Goal: Information Seeking & Learning: Learn about a topic

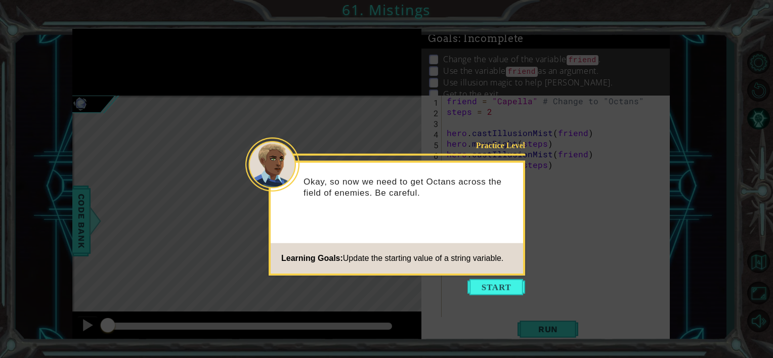
click at [629, 105] on icon at bounding box center [386, 179] width 773 height 358
click at [497, 287] on button "Start" at bounding box center [497, 287] width 58 height 16
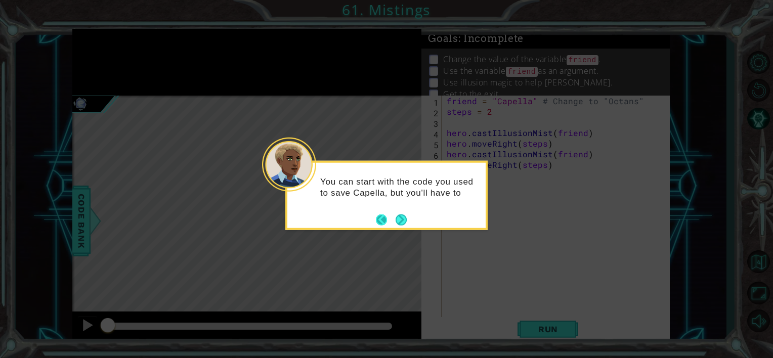
click at [394, 217] on button "Back" at bounding box center [386, 219] width 20 height 11
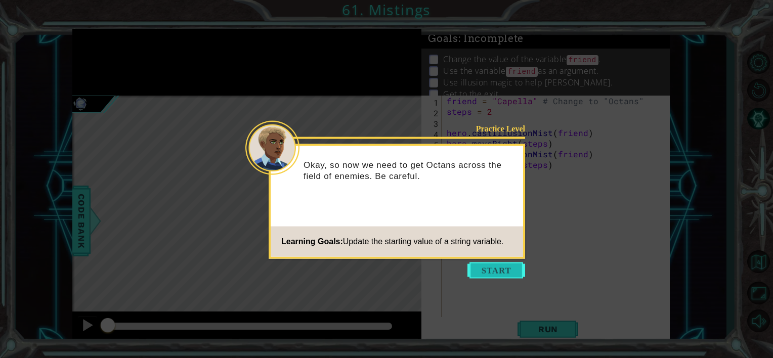
click at [483, 265] on button "Start" at bounding box center [497, 271] width 58 height 16
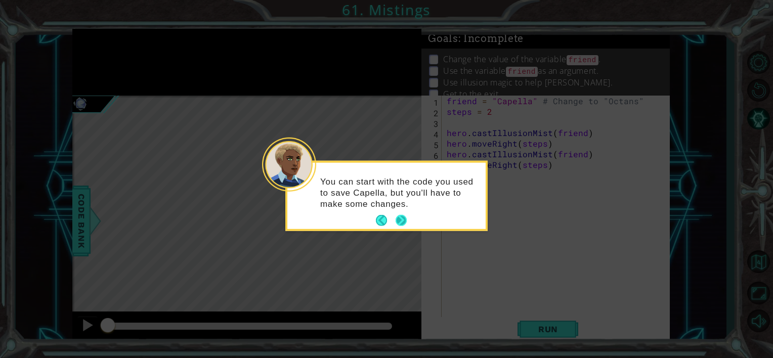
click at [402, 221] on button "Next" at bounding box center [401, 220] width 11 height 11
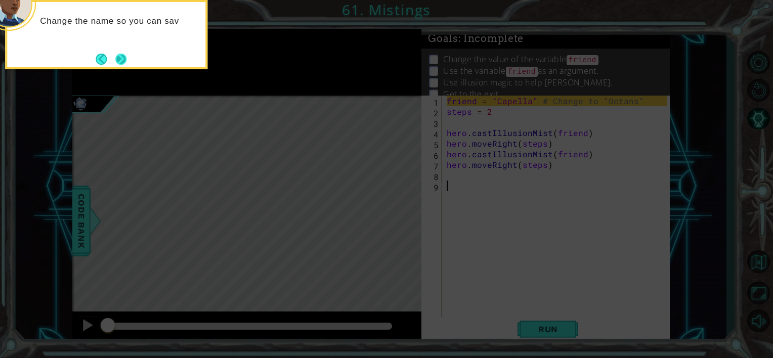
click at [119, 62] on button "Next" at bounding box center [120, 59] width 11 height 11
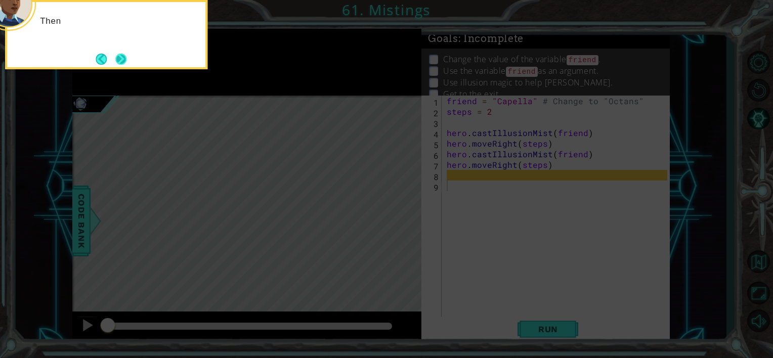
click at [118, 62] on button "Next" at bounding box center [121, 59] width 12 height 12
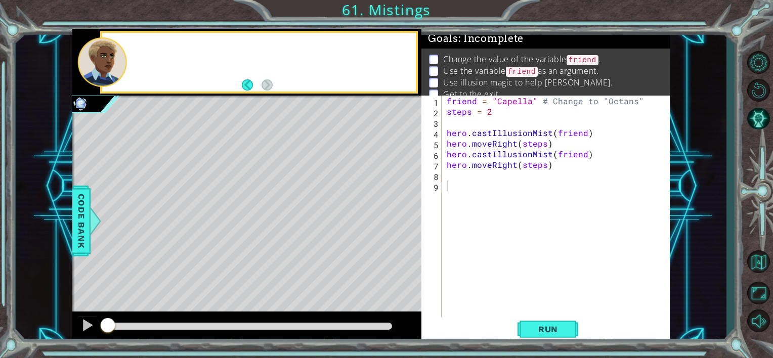
click at [118, 62] on div at bounding box center [102, 62] width 49 height 50
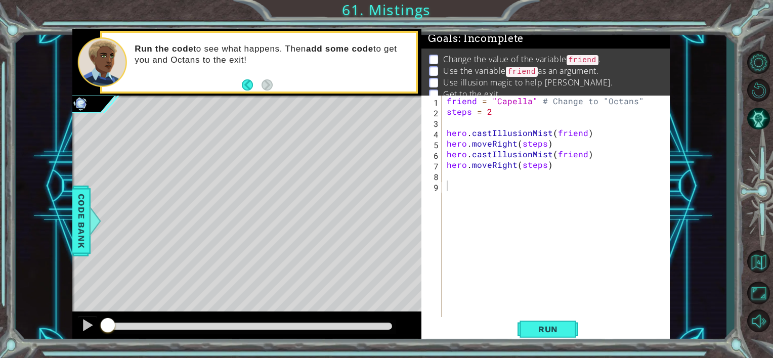
click at [627, 172] on div "friend = "Capella" # Change to "Octans" steps = 2 hero . castIllusionMist ( fri…" at bounding box center [559, 218] width 228 height 244
click at [534, 321] on button "Run" at bounding box center [548, 329] width 61 height 25
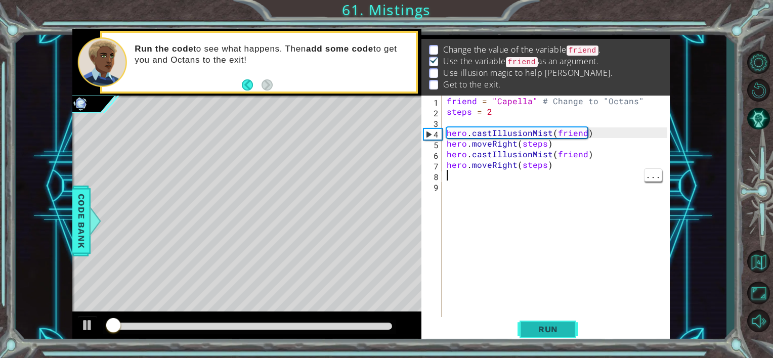
scroll to position [11, 0]
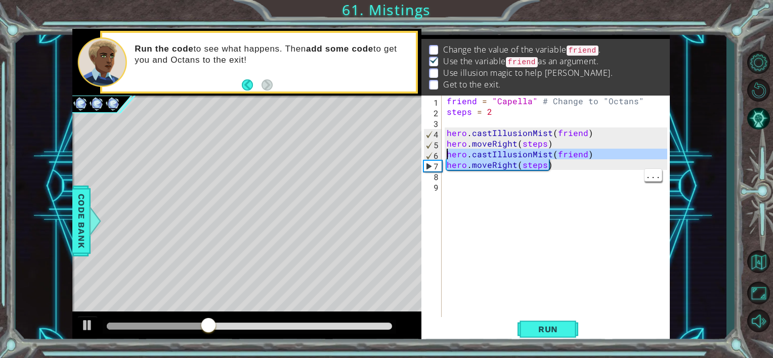
drag, startPoint x: 564, startPoint y: 170, endPoint x: 445, endPoint y: 154, distance: 120.0
click at [445, 154] on div "friend = "Capella" # Change to "Octans" steps = 2 hero . castIllusionMist ( fri…" at bounding box center [559, 218] width 228 height 244
type textarea "hero.castIllusionMist(friend) hero.moveRight(steps)"
click at [482, 182] on div "friend = "Capella" # Change to "Octans" steps = 2 hero . castIllusionMist ( fri…" at bounding box center [559, 218] width 228 height 244
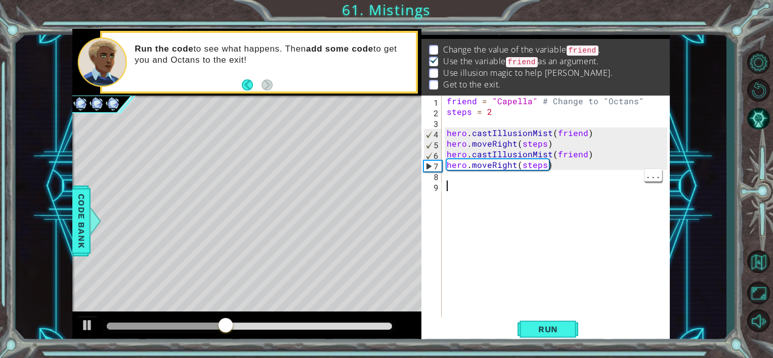
paste textarea "hero.moveRight(steps)"
type textarea "hero.moveRight(steps)"
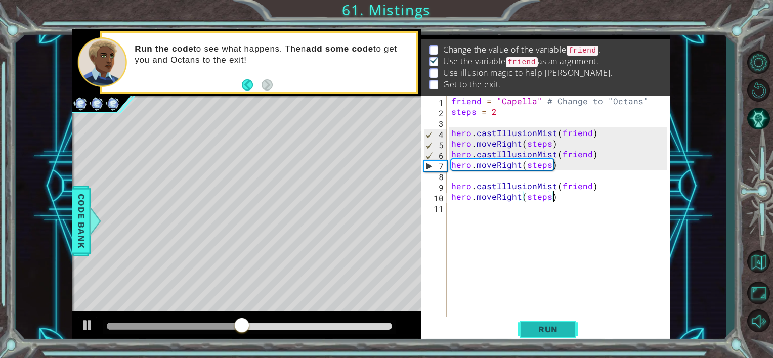
click at [557, 330] on span "Run" at bounding box center [548, 329] width 40 height 10
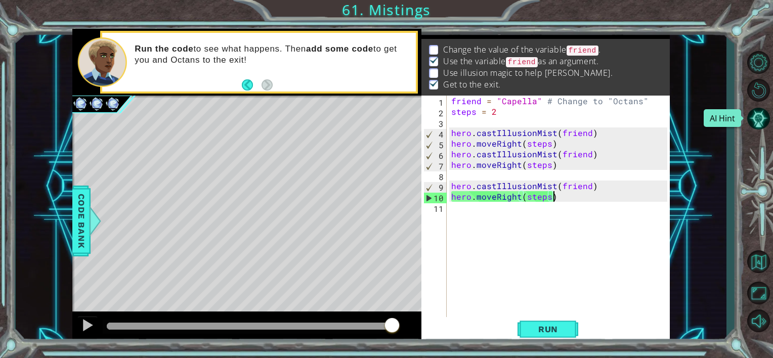
click at [773, 129] on html "1 ההההההההההההההההההההההההההההההההההההההההההההההההההההההההההההההההההההההההההההה…" at bounding box center [386, 179] width 773 height 358
click at [532, 329] on span "Run" at bounding box center [548, 329] width 40 height 10
click at [480, 217] on div "friend = "Capella" # Change to "Octans" steps = 2 hero . castIllusionMist ( fri…" at bounding box center [560, 218] width 223 height 244
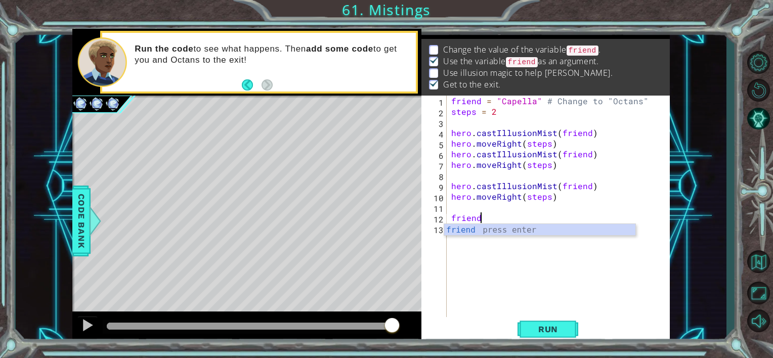
scroll to position [0, 0]
type textarea "f"
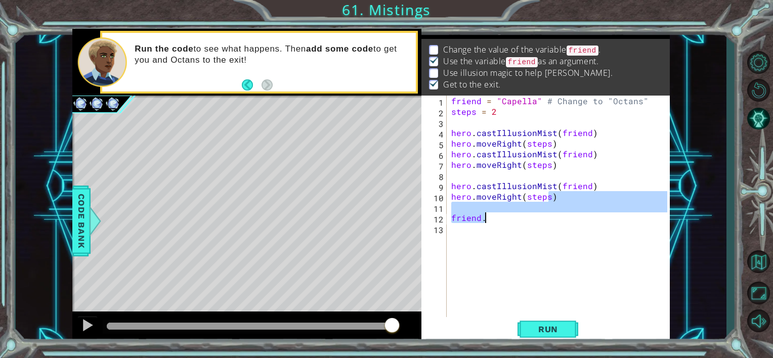
click at [493, 217] on div "friend = "Capella" # Change to "Octans" steps = 2 hero . castIllusionMist ( fri…" at bounding box center [558, 207] width 218 height 223
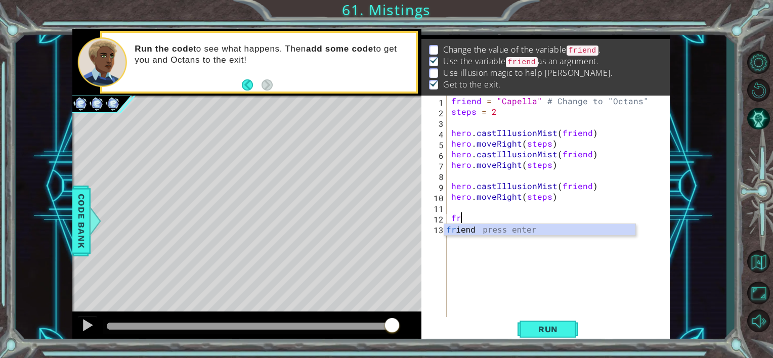
type textarea "f"
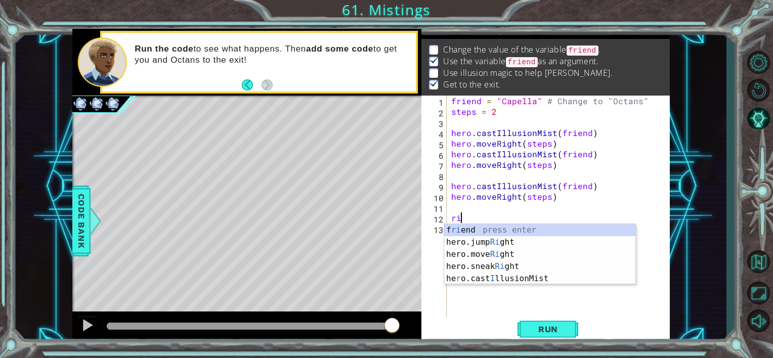
type textarea "r"
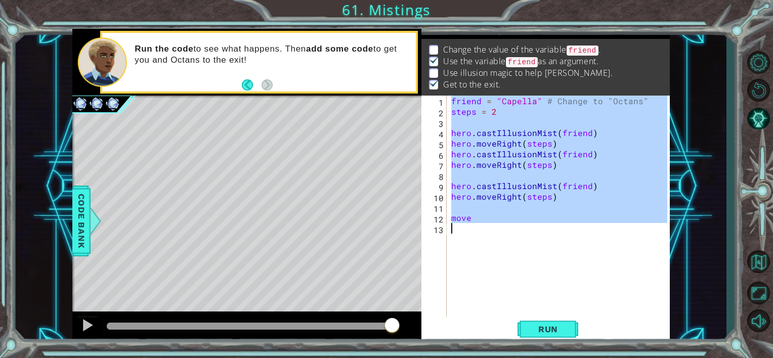
click at [505, 216] on div "friend = "Capella" # Change to "Octans" steps = 2 hero . castIllusionMist ( fri…" at bounding box center [558, 207] width 218 height 223
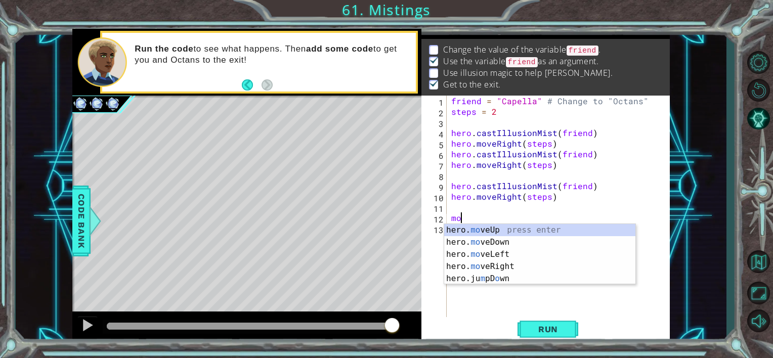
type textarea "m"
type textarea "r"
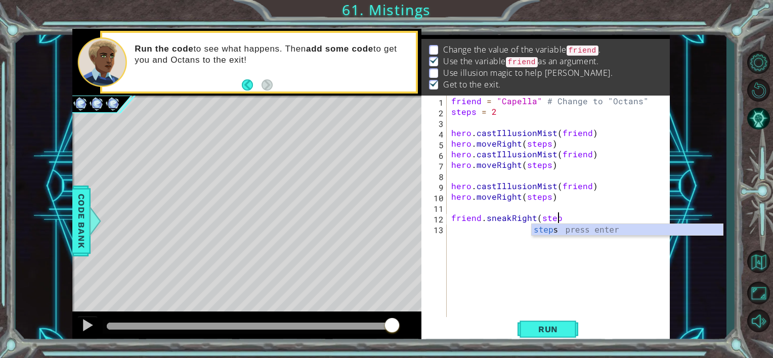
scroll to position [0, 6]
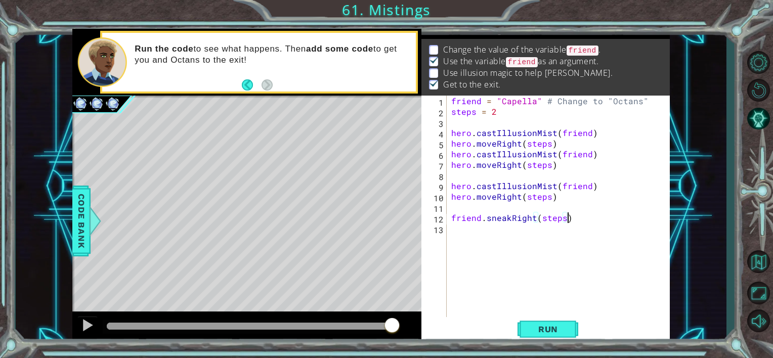
type textarea "friend.sneakRight(steps)"
click at [559, 317] on button "Run" at bounding box center [548, 329] width 61 height 25
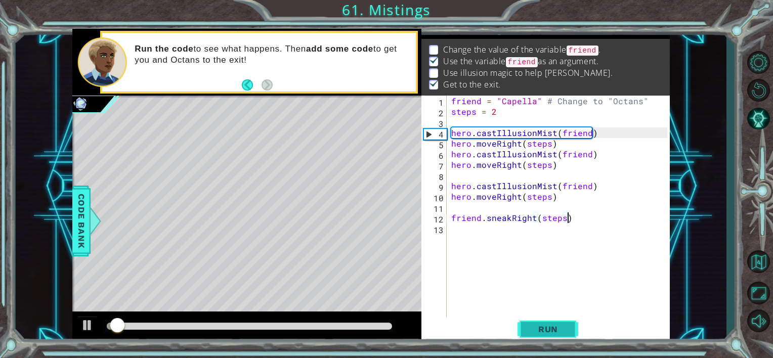
click at [553, 340] on button "Run" at bounding box center [548, 329] width 61 height 25
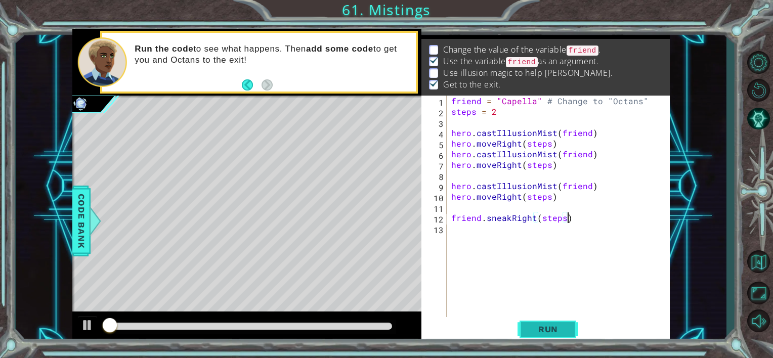
click at [556, 335] on button "Run" at bounding box center [548, 329] width 61 height 25
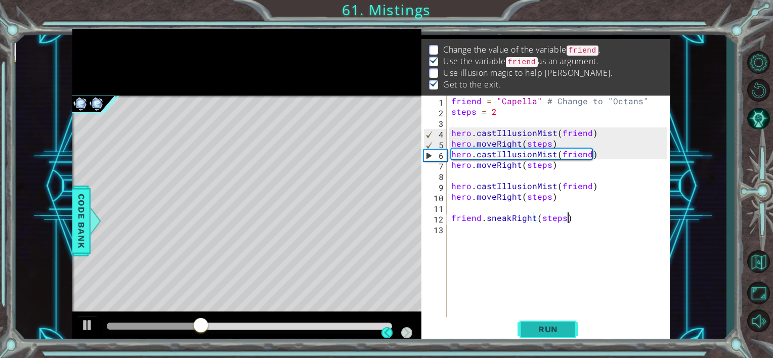
scroll to position [22, 0]
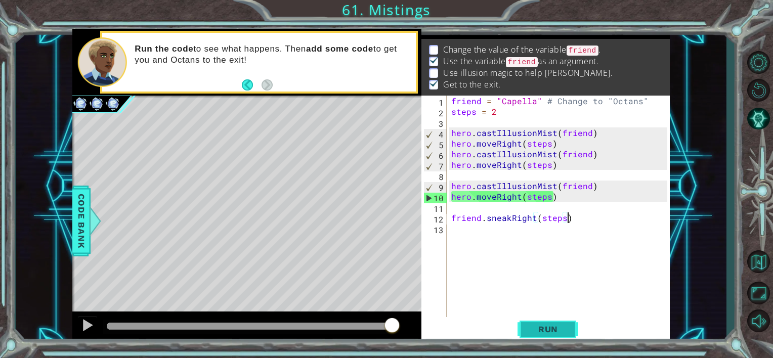
click at [559, 336] on button "Run" at bounding box center [548, 329] width 61 height 25
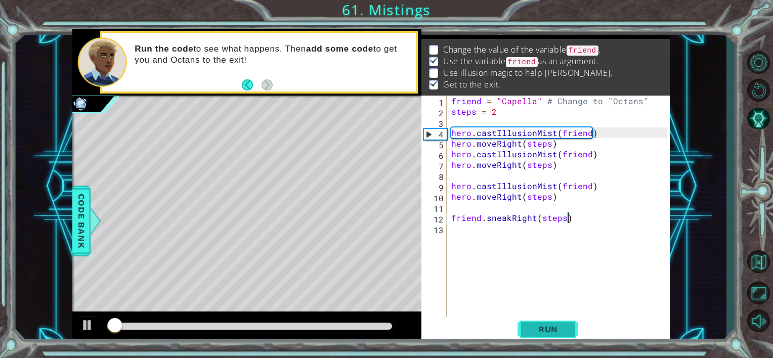
scroll to position [11, 0]
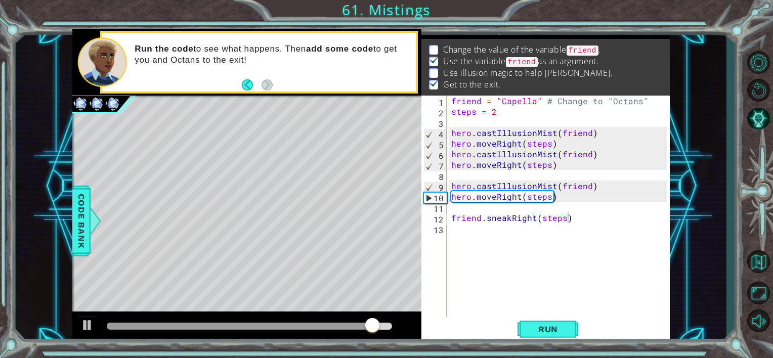
click at [644, 246] on div "friend = "Capella" # Change to "Octans" steps = 2 hero . castIllusionMist ( fri…" at bounding box center [560, 218] width 223 height 244
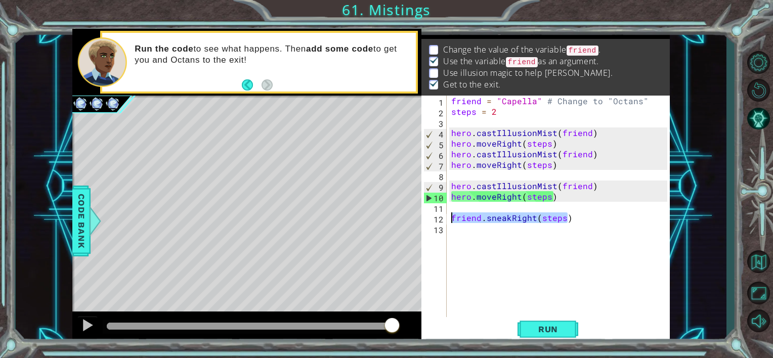
click at [411, 221] on div "1 ההההההההההההההההההההההההההההההההההההההההההההההההההההההההההההההההההההההההההההה…" at bounding box center [371, 186] width 598 height 315
type textarea "friend.sneakRight(steps)"
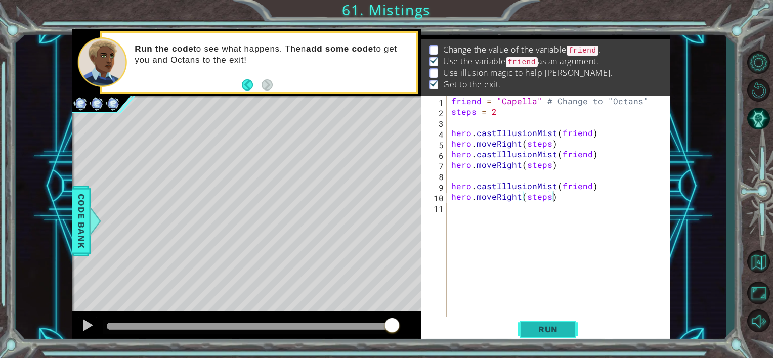
click at [544, 318] on button "Run" at bounding box center [548, 329] width 61 height 25
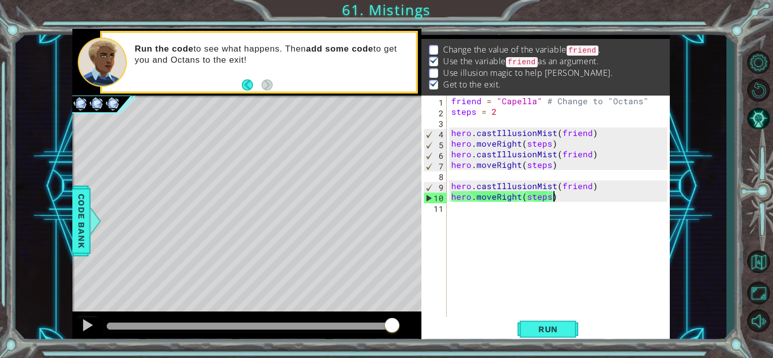
type textarea "hero.moveRight(steps)"
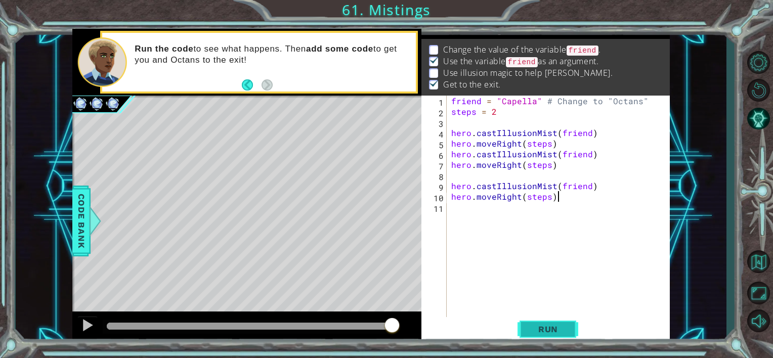
click at [560, 332] on span "Run" at bounding box center [548, 329] width 40 height 10
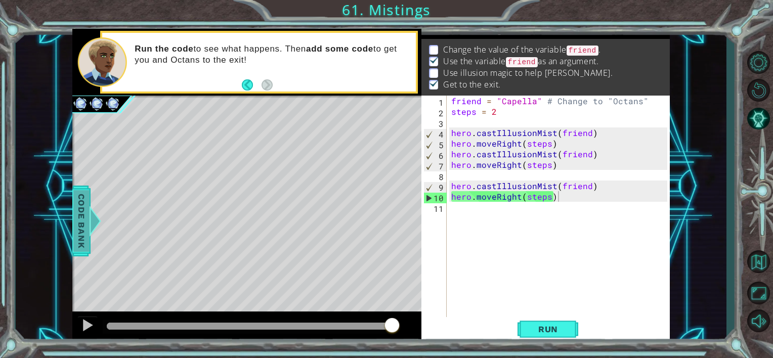
click at [83, 216] on span "Code Bank" at bounding box center [81, 221] width 16 height 62
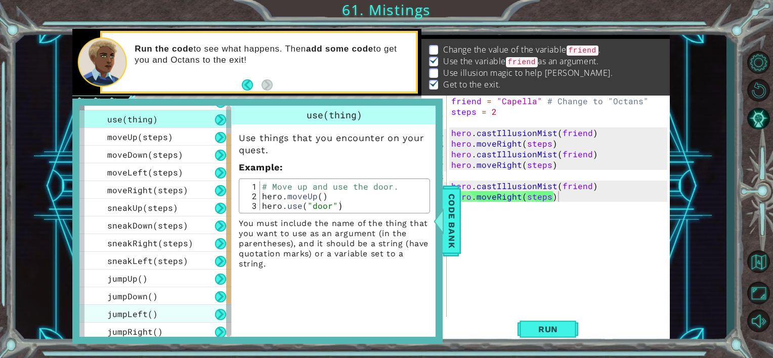
scroll to position [87, 0]
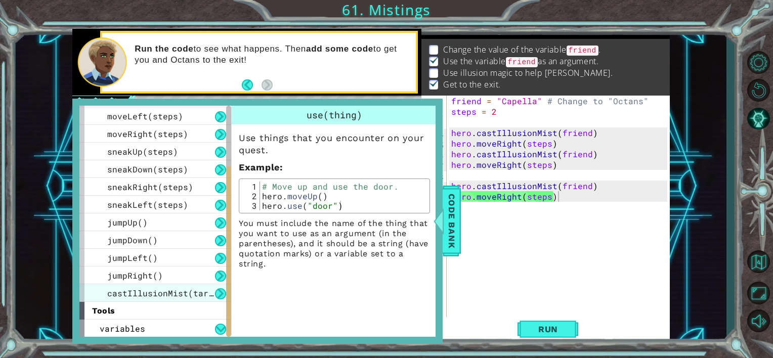
drag, startPoint x: 230, startPoint y: 166, endPoint x: 212, endPoint y: 290, distance: 125.8
click at [212, 290] on div "methods hero use(thing) moveUp(steps) moveDown(steps) moveLeft(steps) moveRight…" at bounding box center [155, 221] width 152 height 231
click at [212, 290] on span "castIllusionMist(target)" at bounding box center [167, 293] width 121 height 11
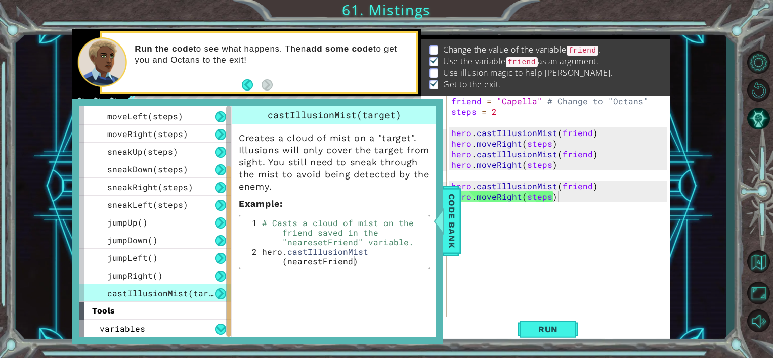
click at [212, 290] on span "castIllusionMist(target)" at bounding box center [167, 293] width 121 height 11
click at [459, 214] on span "Code Bank" at bounding box center [452, 221] width 16 height 62
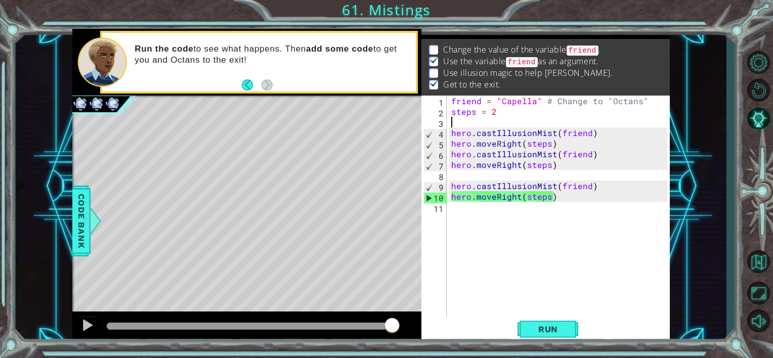
click at [517, 126] on div "friend = "Capella" # Change to "Octans" steps = 2 hero . castIllusionMist ( fri…" at bounding box center [560, 218] width 223 height 244
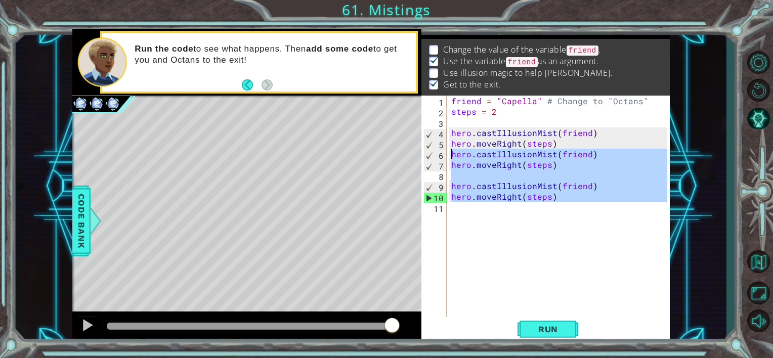
drag, startPoint x: 576, startPoint y: 210, endPoint x: 452, endPoint y: 158, distance: 133.6
click at [452, 158] on div "friend = "Capella" # Change to "Octans" steps = 2 hero . castIllusionMist ( fri…" at bounding box center [560, 218] width 223 height 244
type textarea "hero.castIllusionMist(friend) hero.moveRight(steps)"
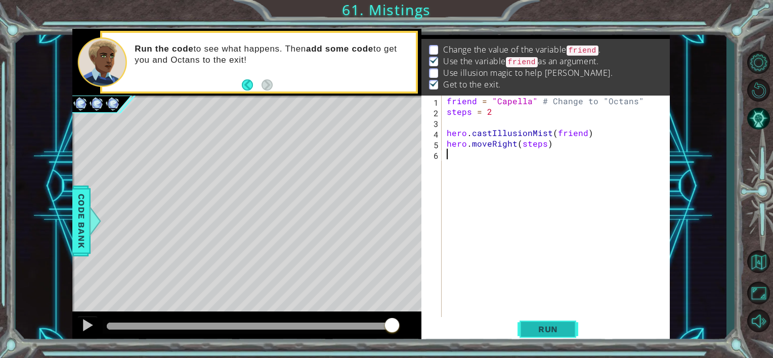
click at [563, 326] on span "Run" at bounding box center [548, 329] width 40 height 10
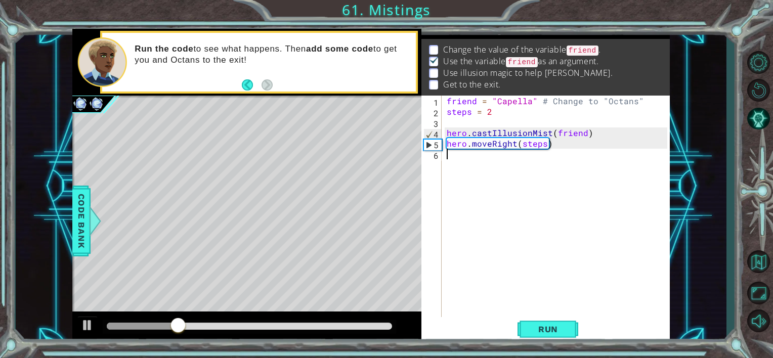
click at [517, 59] on code "friend" at bounding box center [522, 62] width 32 height 10
drag, startPoint x: 576, startPoint y: 49, endPoint x: 586, endPoint y: 49, distance: 10.1
click at [586, 49] on code "friend" at bounding box center [583, 51] width 32 height 10
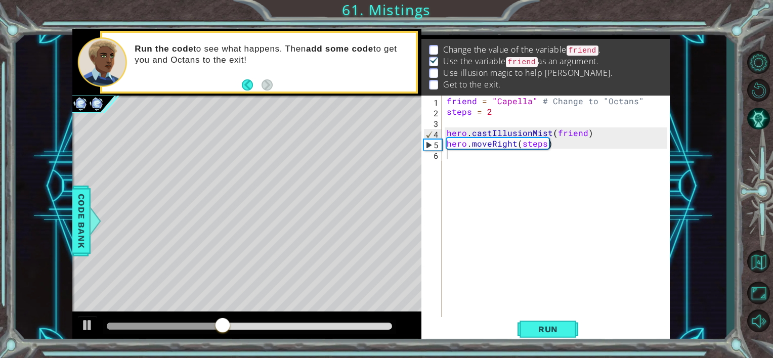
click at [526, 154] on div "friend = "Capella" # Change to "Octans" steps = 2 hero . castIllusionMist ( fri…" at bounding box center [559, 218] width 228 height 244
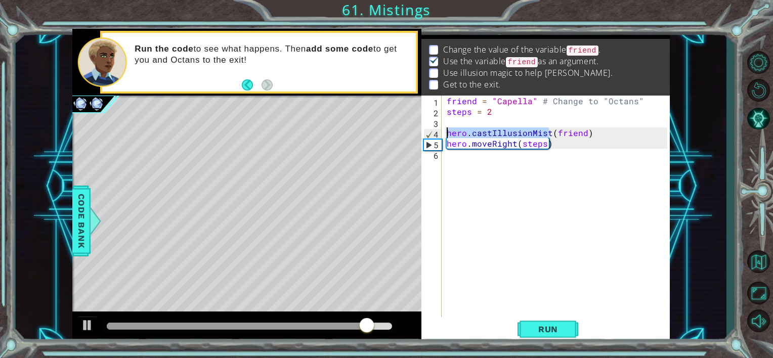
drag, startPoint x: 549, startPoint y: 134, endPoint x: 442, endPoint y: 136, distance: 106.8
click at [442, 136] on div "1 2 3 4 5 6 friend = "Capella" # Change to "Octans" steps = 2 hero . castIllusi…" at bounding box center [545, 207] width 246 height 223
type textarea "hero.castIllusionMist(friend)"
click at [478, 156] on div "friend = "Capella" # Change to "Octans" steps = 2 hero . castIllusionMist ( fri…" at bounding box center [559, 218] width 228 height 244
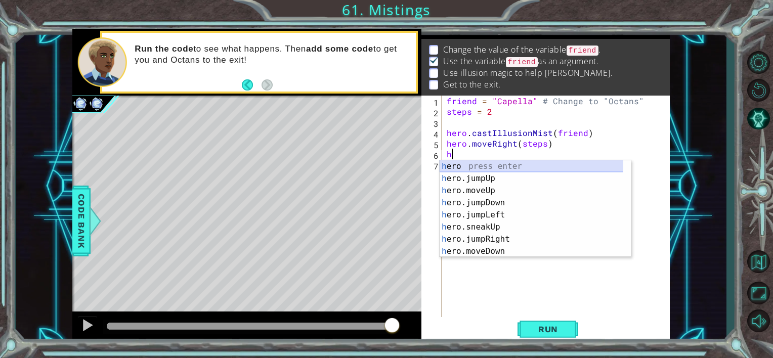
click at [466, 166] on div "h ero press enter h ero.jumpUp press enter h ero.moveUp press enter h ero.jumpD…" at bounding box center [532, 220] width 184 height 121
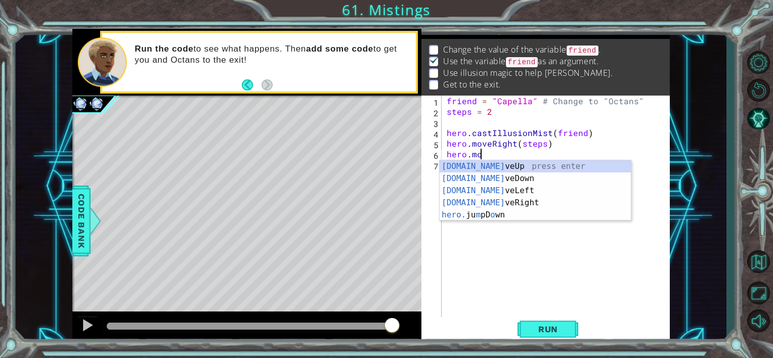
scroll to position [0, 2]
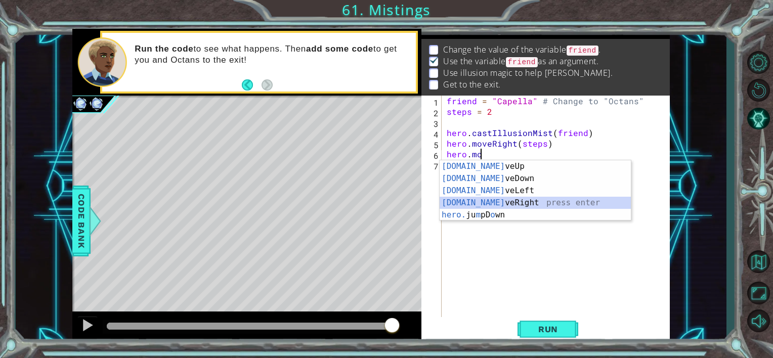
click at [507, 198] on div "hero.mo veUp press enter hero.mo veDown press enter hero.mo veLeft press enter …" at bounding box center [535, 202] width 191 height 85
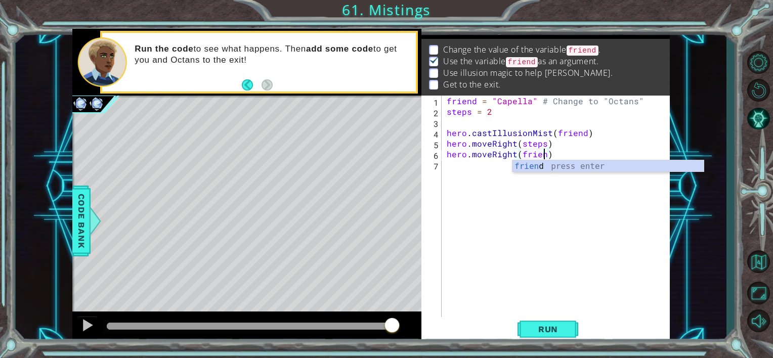
scroll to position [0, 6]
type textarea "hero.moveRight(friend)"
click at [555, 325] on span "Run" at bounding box center [548, 329] width 40 height 10
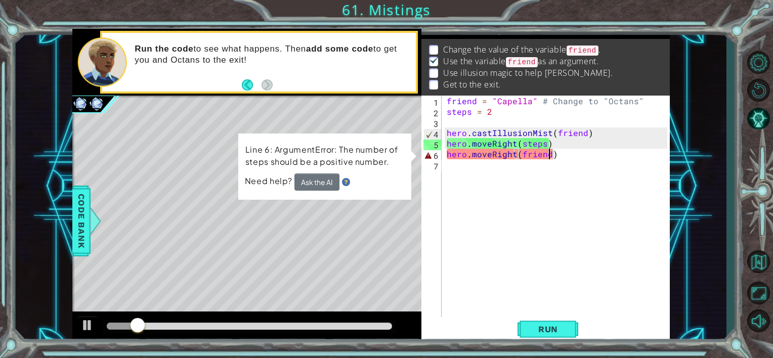
click at [518, 186] on div "friend = "Capella" # Change to "Octans" steps = 2 hero . castIllusionMist ( fri…" at bounding box center [559, 218] width 228 height 244
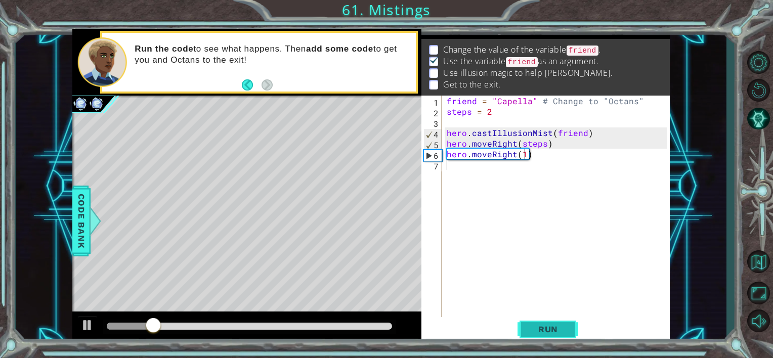
click at [566, 321] on button "Run" at bounding box center [548, 329] width 61 height 25
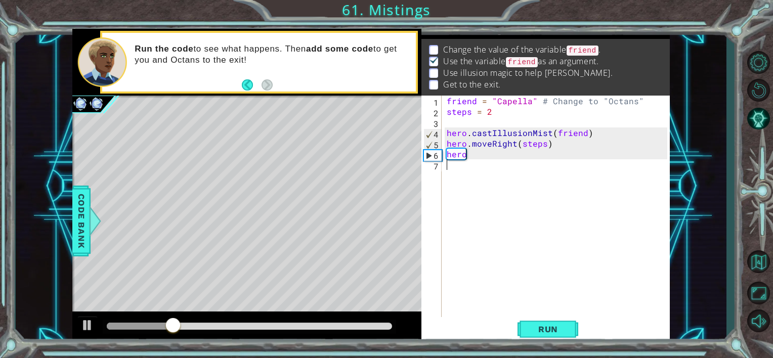
type textarea "h"
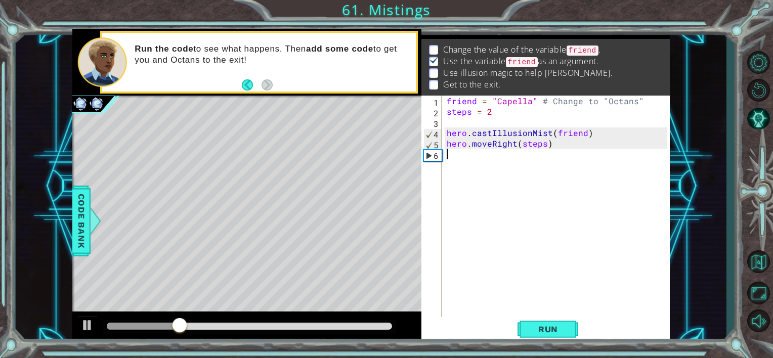
type textarea "hero.moveRight(steps)"
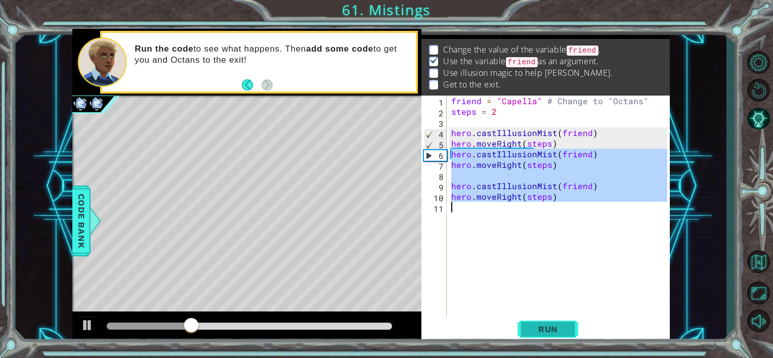
click at [542, 328] on span "Run" at bounding box center [548, 329] width 40 height 10
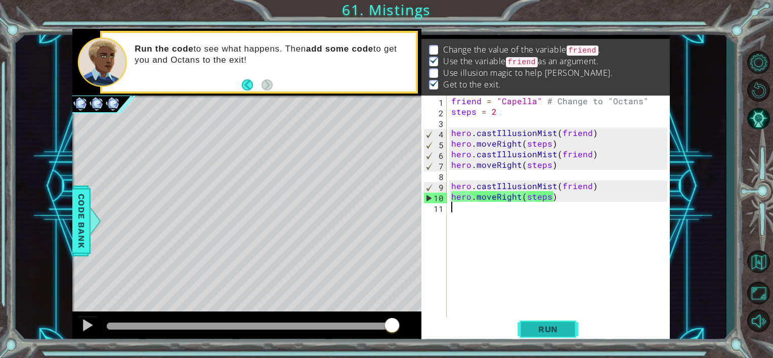
click at [537, 327] on span "Run" at bounding box center [548, 329] width 40 height 10
click at [245, 89] on button "Back" at bounding box center [252, 84] width 20 height 11
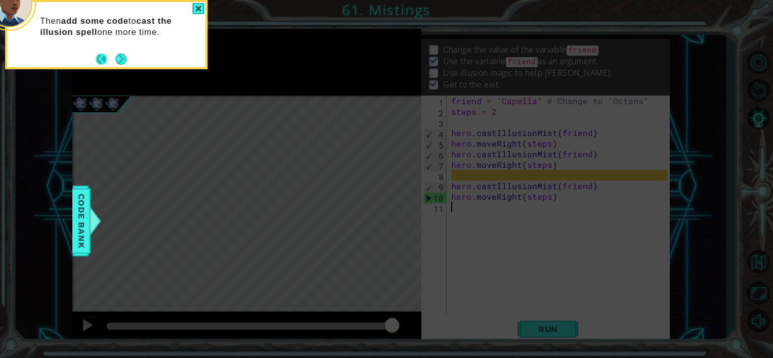
click at [103, 59] on button "Back" at bounding box center [106, 59] width 20 height 11
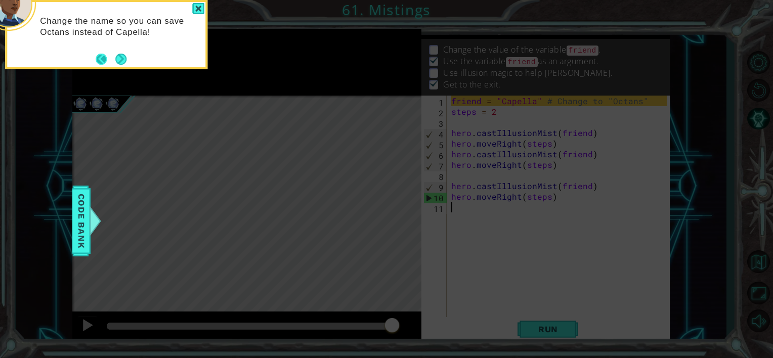
click at [101, 60] on button "Back" at bounding box center [106, 59] width 20 height 11
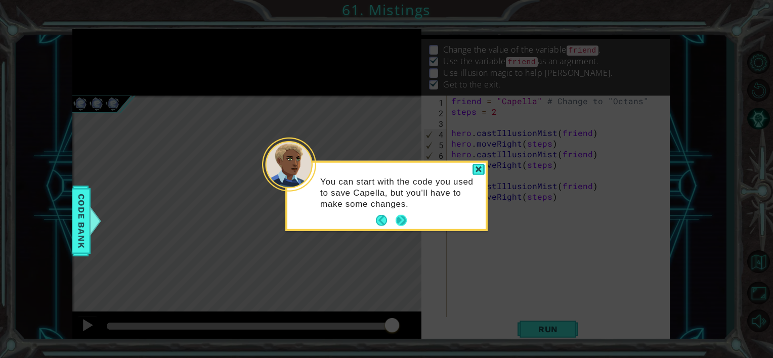
click at [406, 217] on button "Next" at bounding box center [402, 221] width 12 height 12
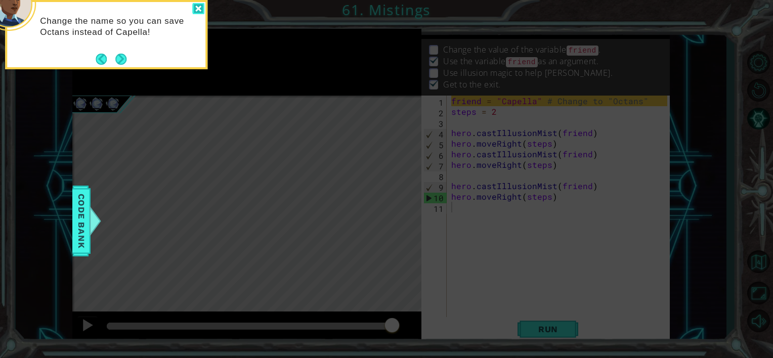
click at [193, 5] on div at bounding box center [198, 9] width 12 height 12
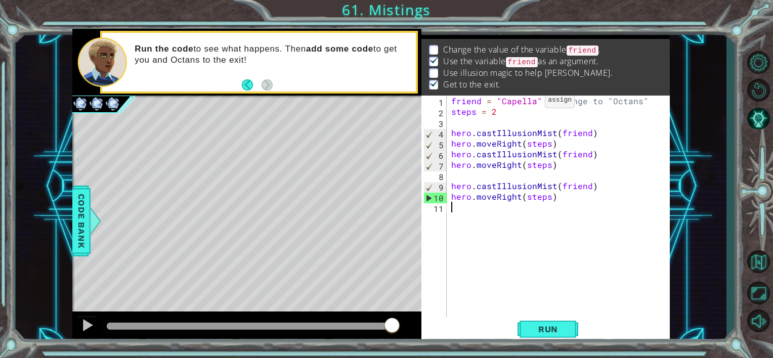
click at [533, 103] on div "friend = "Capella" # Change to "Octans" steps = 2 hero . castIllusionMist ( fri…" at bounding box center [560, 218] width 223 height 244
type textarea "friend = "Octans" # Change to "Octans""
click at [536, 332] on span "Run" at bounding box center [548, 329] width 40 height 10
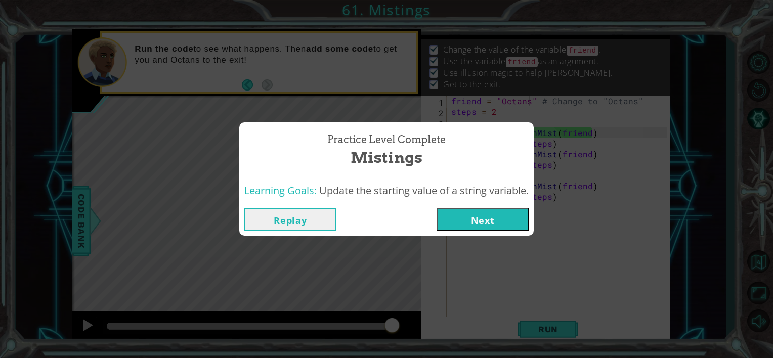
click at [463, 214] on button "Next" at bounding box center [483, 219] width 92 height 23
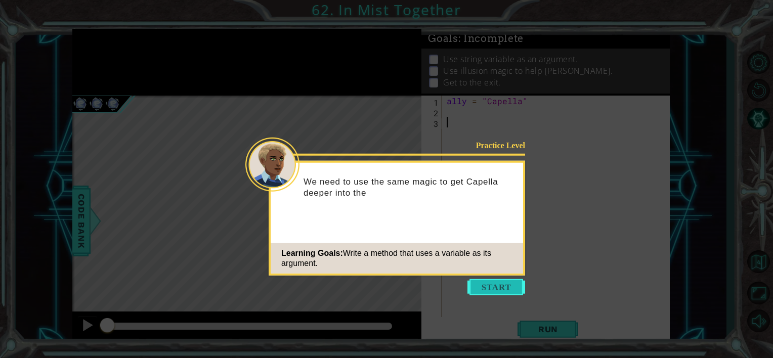
click at [502, 287] on button "Start" at bounding box center [497, 287] width 58 height 16
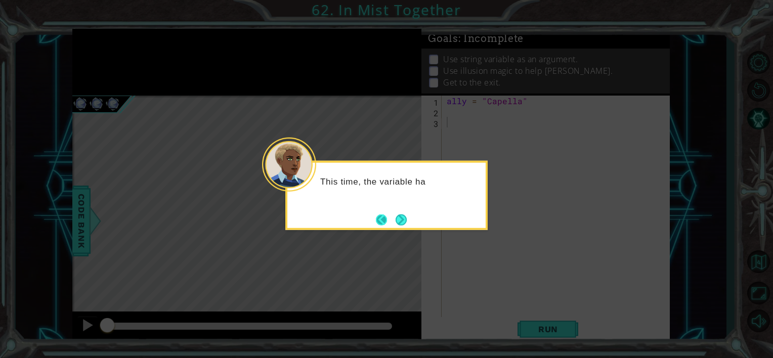
click at [391, 218] on button "Back" at bounding box center [386, 219] width 20 height 11
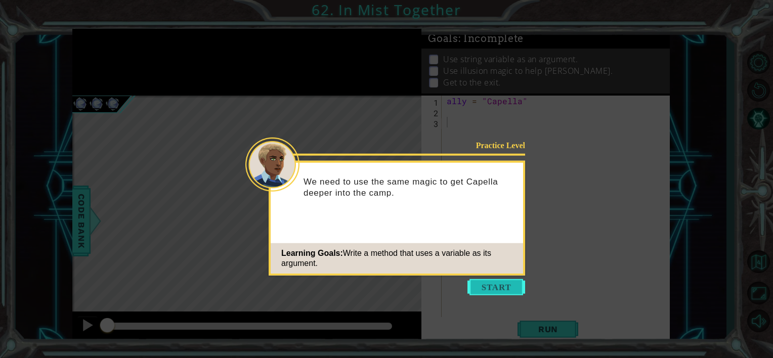
click at [483, 283] on button "Start" at bounding box center [497, 287] width 58 height 16
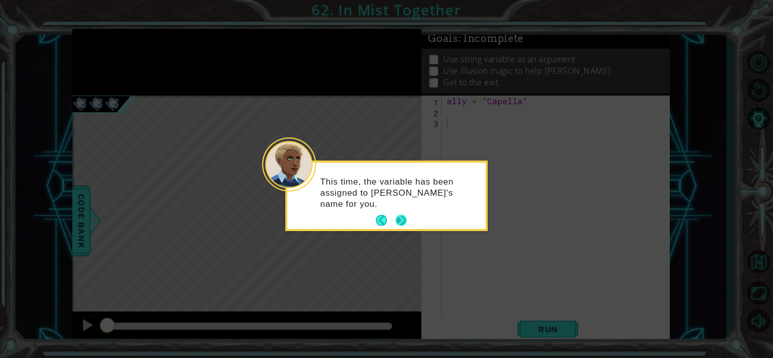
click at [399, 223] on button "Next" at bounding box center [401, 221] width 12 height 12
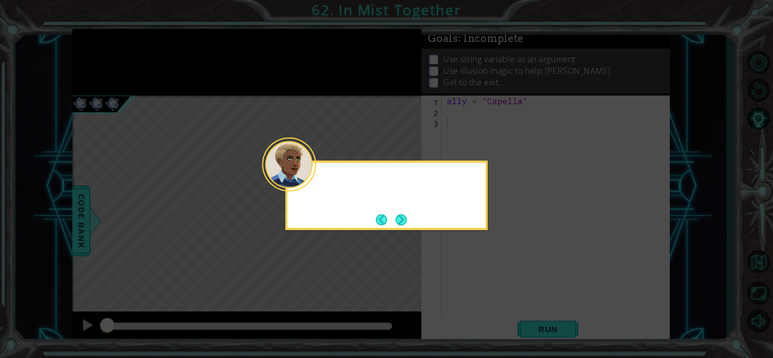
click at [399, 223] on button "Next" at bounding box center [401, 219] width 11 height 11
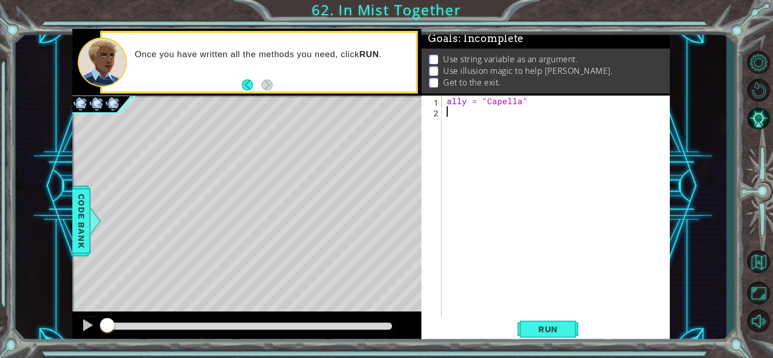
click at [503, 268] on div "ally = "Capella"" at bounding box center [559, 218] width 228 height 244
type textarea "f"
click at [536, 330] on span "Run" at bounding box center [548, 329] width 40 height 10
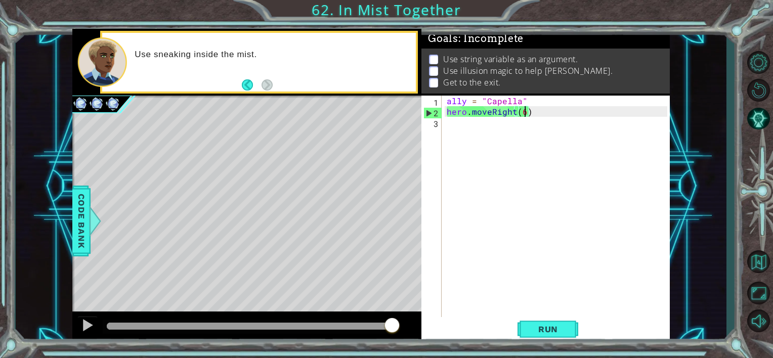
click at [491, 113] on div "ally = "Capella" hero . moveRight ( 6 )" at bounding box center [559, 218] width 228 height 244
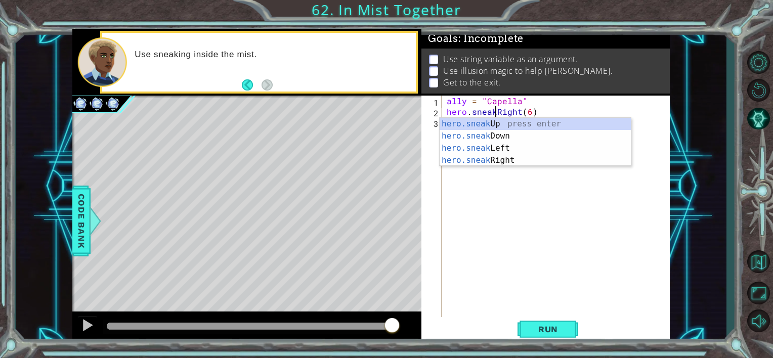
type textarea "hero.sneakRight(6)"
click at [556, 316] on div "ally = "Capella" hero . sneakRight ( 6 )" at bounding box center [559, 218] width 228 height 244
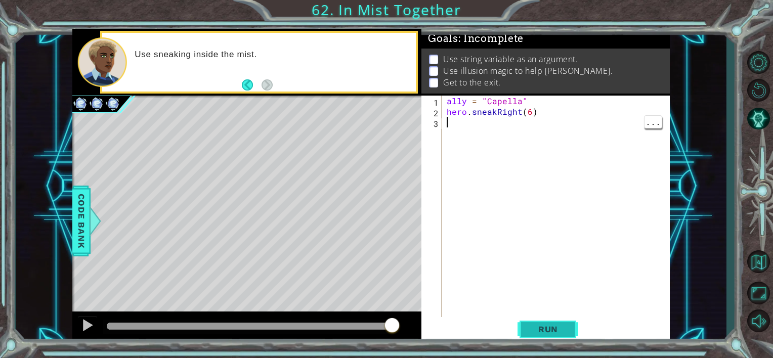
click at [549, 340] on button "Run" at bounding box center [548, 329] width 61 height 25
click at [553, 319] on button "Run" at bounding box center [548, 329] width 61 height 25
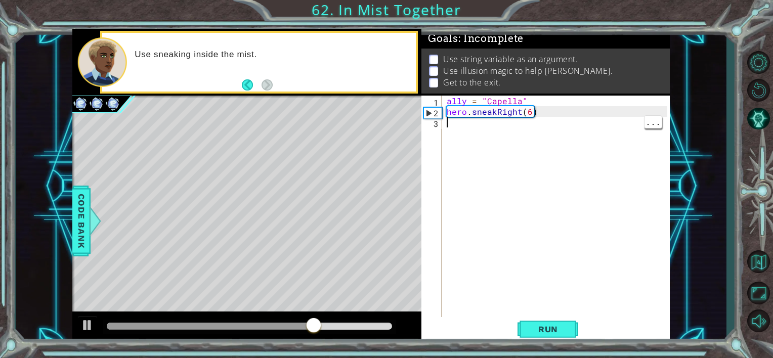
click at [466, 114] on div "ally = "Capella" hero . sneakRight ( 6 )" at bounding box center [559, 218] width 228 height 244
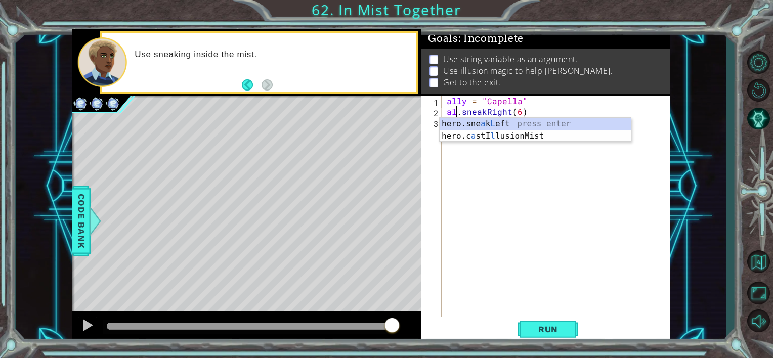
scroll to position [0, 1]
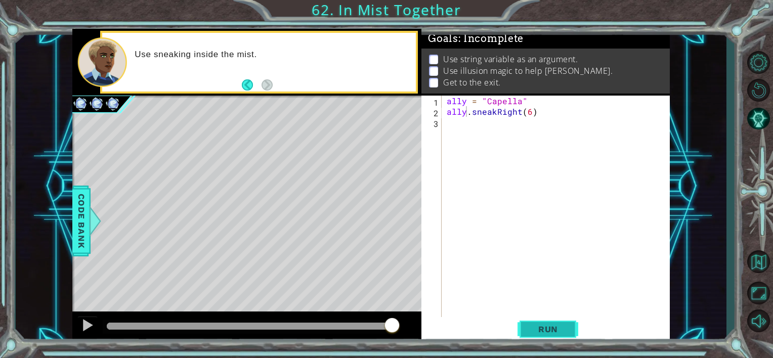
click at [551, 324] on span "Run" at bounding box center [548, 329] width 40 height 10
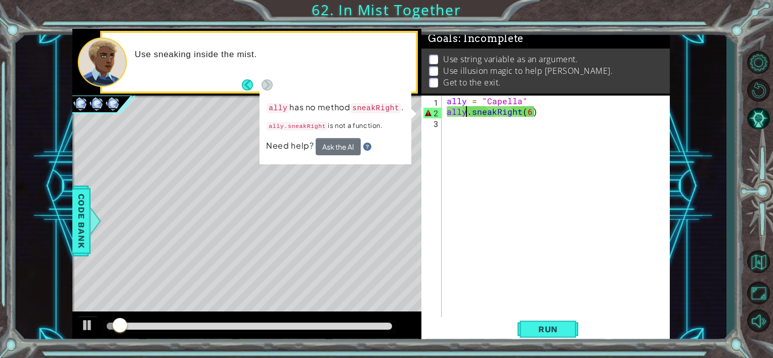
type textarea "ally.sneakRight(6)"
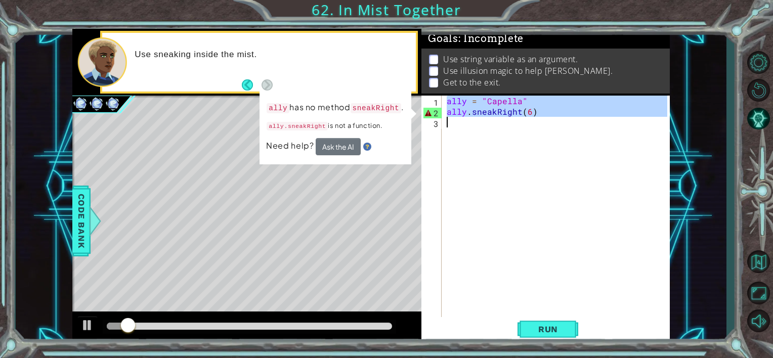
click at [530, 166] on div "ally = "Capella" ally . sneakRight ( 6 )" at bounding box center [556, 207] width 223 height 223
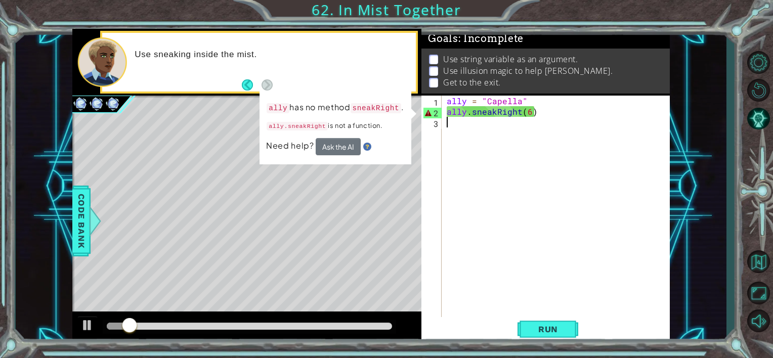
scroll to position [0, 0]
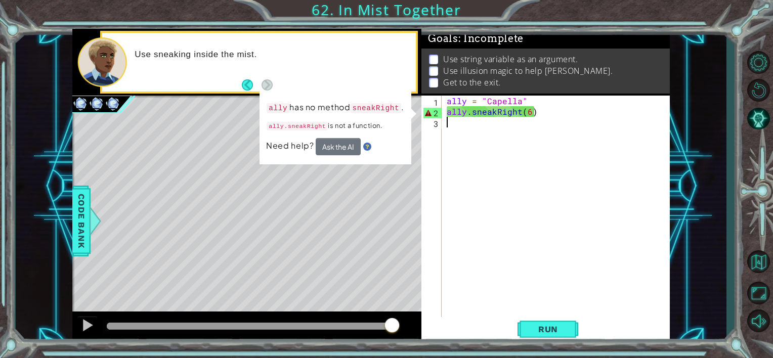
click at [476, 184] on div "ally = "Capella" ally . sneakRight ( 6 )" at bounding box center [559, 218] width 228 height 244
click at [478, 185] on div "ally = "Capella" ally . sneakRight ( 6 )" at bounding box center [559, 218] width 228 height 244
click at [530, 119] on div "ally = "Capella" ally . sneakRight ( 6 )" at bounding box center [559, 218] width 228 height 244
drag, startPoint x: 537, startPoint y: 110, endPoint x: 436, endPoint y: 110, distance: 100.7
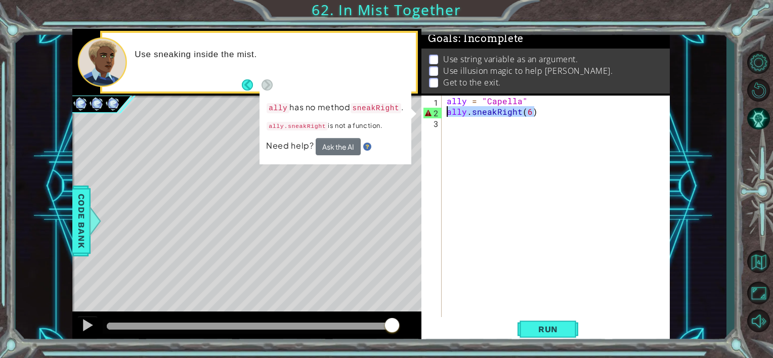
click at [436, 110] on div "1 2 3 ally = "Capella" ally . sneakRight ( 6 ) הההההההההההההההההההההההההההההההה…" at bounding box center [545, 207] width 246 height 223
type textarea "ally.sneakRight(6)"
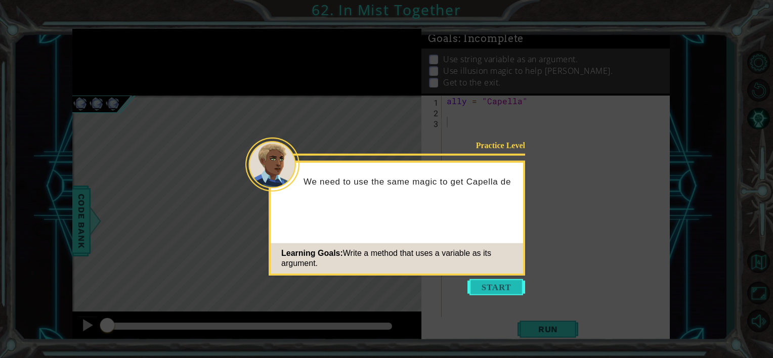
click at [486, 285] on button "Start" at bounding box center [497, 287] width 58 height 16
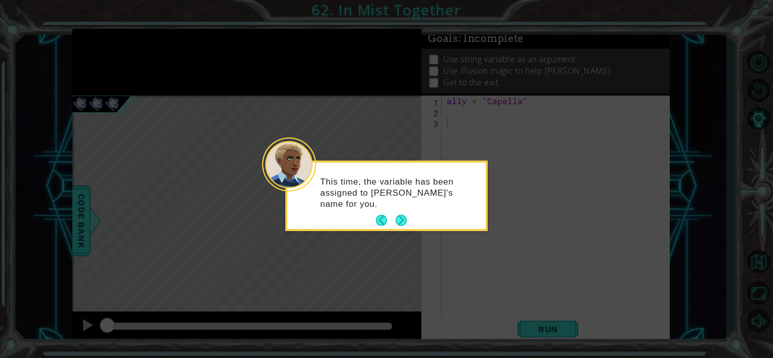
click at [650, 349] on icon at bounding box center [386, 179] width 773 height 358
click at [398, 215] on button "Next" at bounding box center [401, 220] width 11 height 11
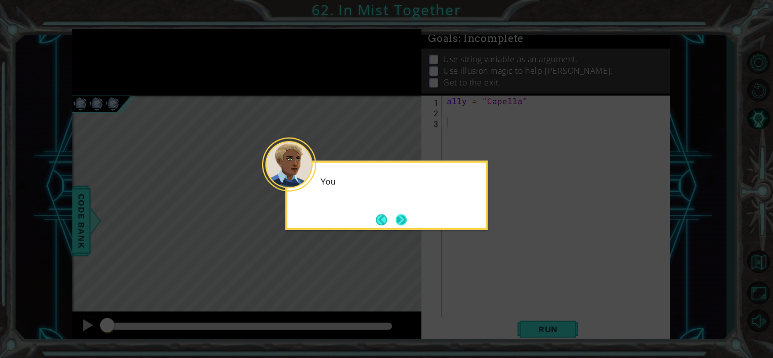
click at [398, 215] on button "Next" at bounding box center [401, 220] width 12 height 12
click at [398, 215] on icon at bounding box center [386, 179] width 773 height 358
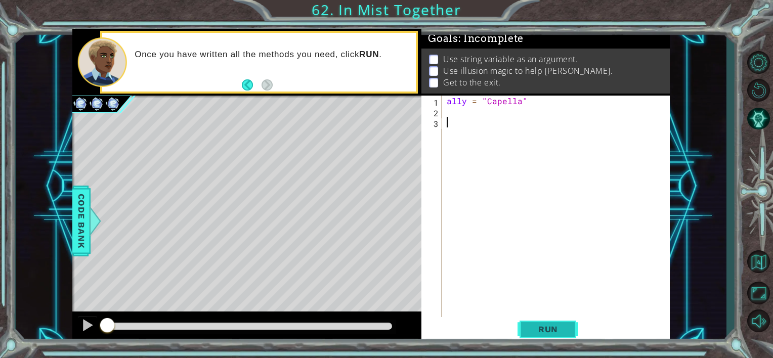
click at [555, 322] on button "Run" at bounding box center [548, 329] width 61 height 25
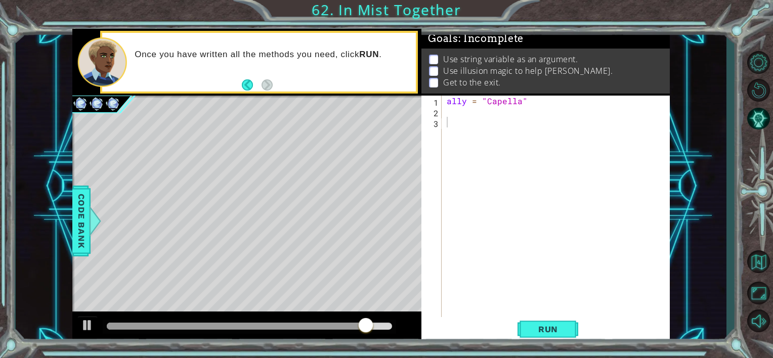
drag, startPoint x: 312, startPoint y: 8, endPoint x: 425, endPoint y: 14, distance: 113.5
click at [425, 14] on div "1 ההההההההההההההההההההההההההההההההההההההההההההההההההההההההההההההההההההההההההההה…" at bounding box center [386, 179] width 773 height 358
click at [81, 213] on span "Code Bank" at bounding box center [81, 221] width 16 height 62
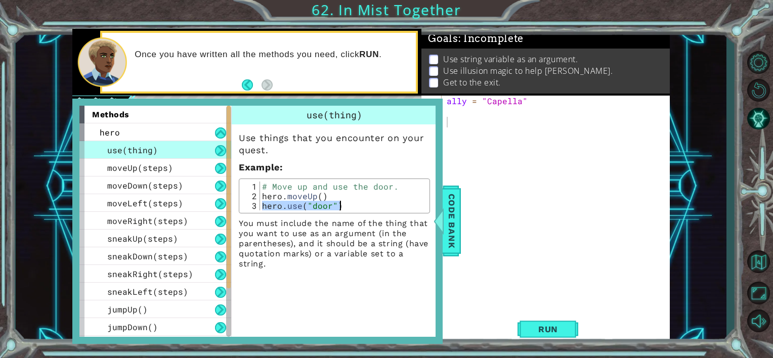
drag, startPoint x: 261, startPoint y: 205, endPoint x: 360, endPoint y: 208, distance: 99.3
click at [360, 208] on div "# Move up and use the door. hero . moveUp ( ) hero . use ( "door" )" at bounding box center [344, 206] width 168 height 48
click at [340, 198] on div "# Move up and use the door. hero . moveUp ( ) hero . use ( "door" )" at bounding box center [344, 206] width 168 height 48
type textarea "hero.moveUp()"
drag, startPoint x: 262, startPoint y: 195, endPoint x: 332, endPoint y: 200, distance: 70.6
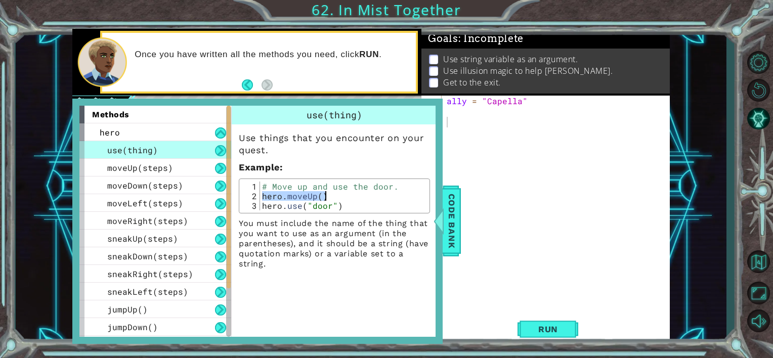
click at [332, 200] on div "# Move up and use the door. hero . moveUp ( ) hero . use ( "door" )" at bounding box center [344, 206] width 168 height 48
click at [479, 117] on div "ally = "Capella"" at bounding box center [559, 218] width 228 height 244
click at [475, 114] on div "ally = "Capella"" at bounding box center [559, 218] width 228 height 244
click at [473, 112] on div "ally = "Capella"" at bounding box center [559, 218] width 228 height 244
paste textarea "hero.moveUp()"
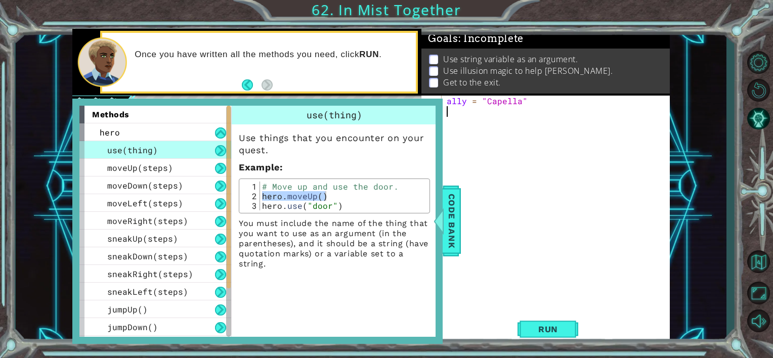
type textarea "hero.moveUp()"
click at [454, 208] on span "Code Bank" at bounding box center [452, 221] width 16 height 62
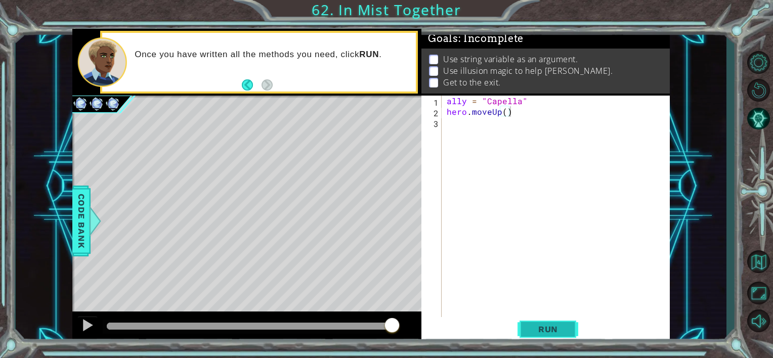
click at [554, 329] on span "Run" at bounding box center [548, 329] width 40 height 10
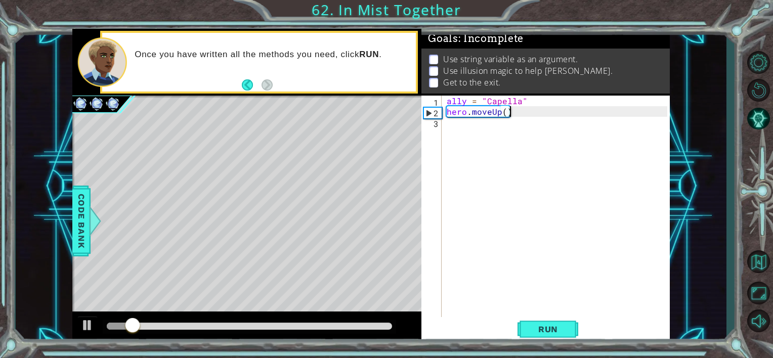
click at [464, 123] on div "ally = "Capella" hero . moveUp ( )" at bounding box center [559, 218] width 228 height 244
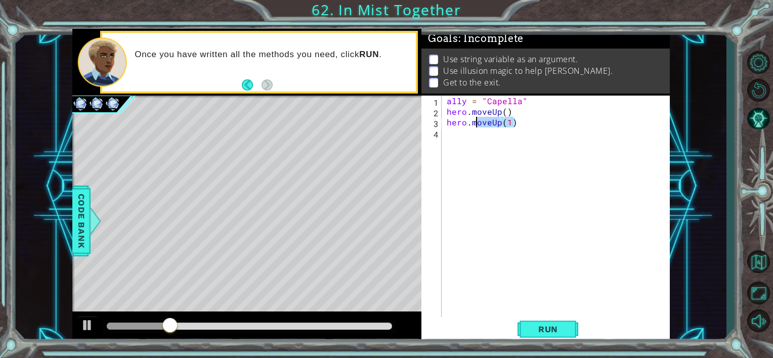
drag, startPoint x: 528, startPoint y: 127, endPoint x: 472, endPoint y: 124, distance: 56.2
click at [472, 124] on div "ally = "Capella" hero . moveUp ( ) hero . moveUp ( 1 )" at bounding box center [559, 218] width 228 height 244
click at [511, 128] on div "ally = "Capella" hero . moveUp ( ) hero . moveUp ( 1 )" at bounding box center [556, 207] width 223 height 223
click at [500, 121] on div "ally = "Capella" hero . moveUp ( ) hero . moveUp ( 1 )" at bounding box center [559, 218] width 228 height 244
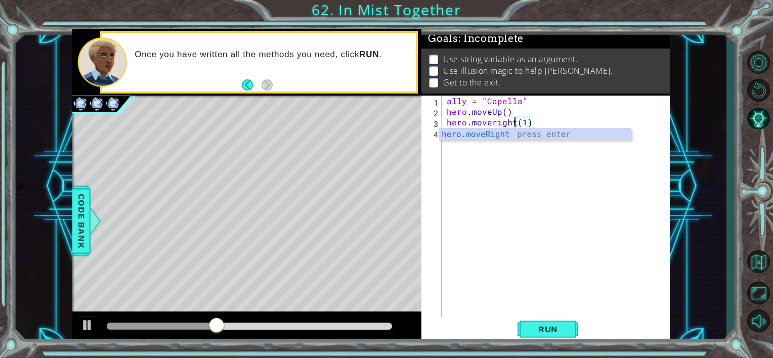
scroll to position [0, 4]
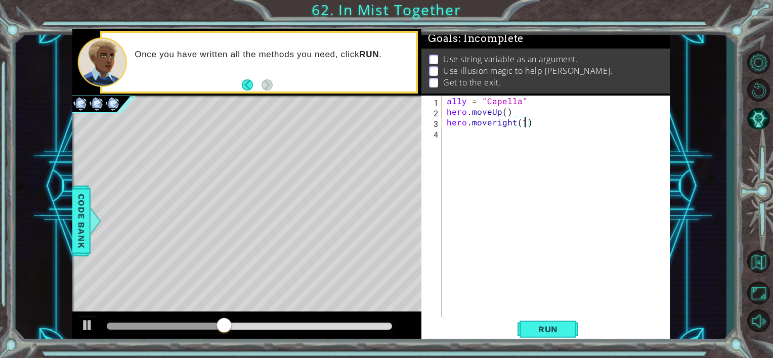
click at [525, 124] on div "ally = "Capella" hero . moveUp ( ) hero . moveright ( 1 )" at bounding box center [559, 218] width 228 height 244
click at [548, 333] on span "Run" at bounding box center [548, 329] width 40 height 10
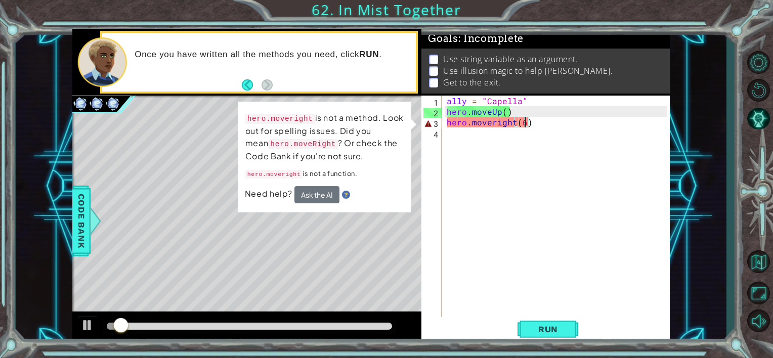
click at [295, 184] on td "hero.moveright is not a method. Look out for spelling issues. Did you mean hero…" at bounding box center [325, 148] width 160 height 75
click at [326, 197] on button "Ask the AI" at bounding box center [317, 194] width 45 height 17
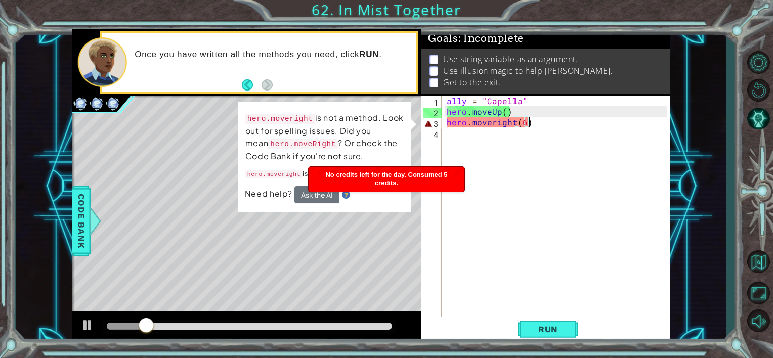
click at [528, 126] on div "ally = "Capella" hero . moveUp ( ) hero . moveright ( 6 )" at bounding box center [559, 218] width 228 height 244
click at [496, 128] on div "ally = "Capella" hero . moveUp ( ) hero . moveright ( 6 )" at bounding box center [559, 218] width 228 height 244
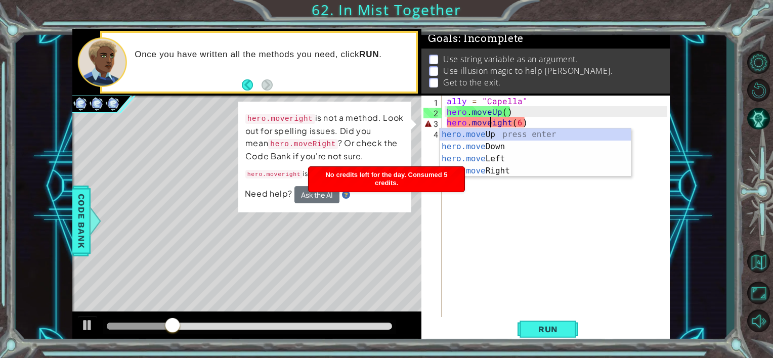
scroll to position [0, 3]
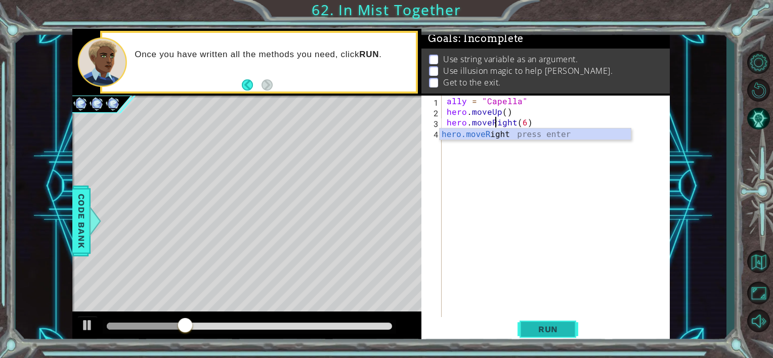
type textarea "hero.moveRight(6)"
click at [553, 328] on span "Run" at bounding box center [548, 329] width 40 height 10
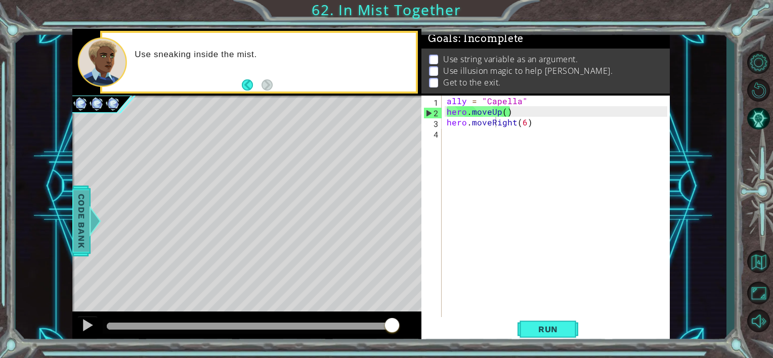
click at [83, 239] on span "Code Bank" at bounding box center [81, 221] width 16 height 62
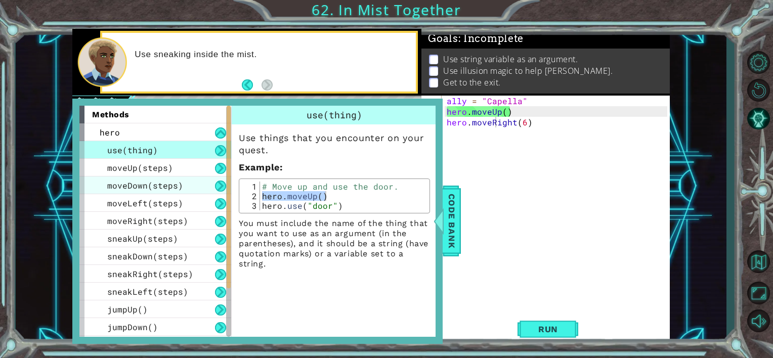
scroll to position [87, 0]
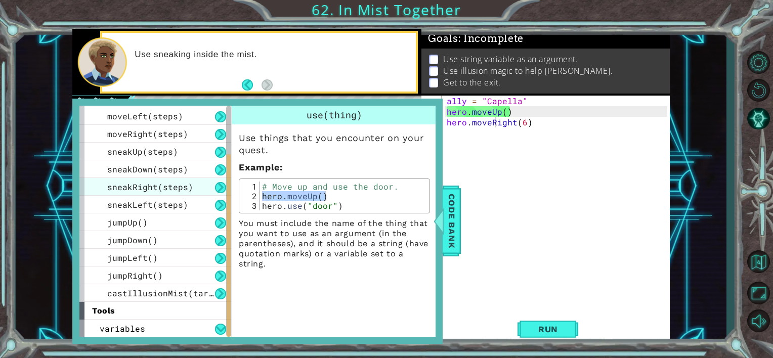
click at [145, 192] on div "sneakRight(steps)" at bounding box center [155, 187] width 152 height 18
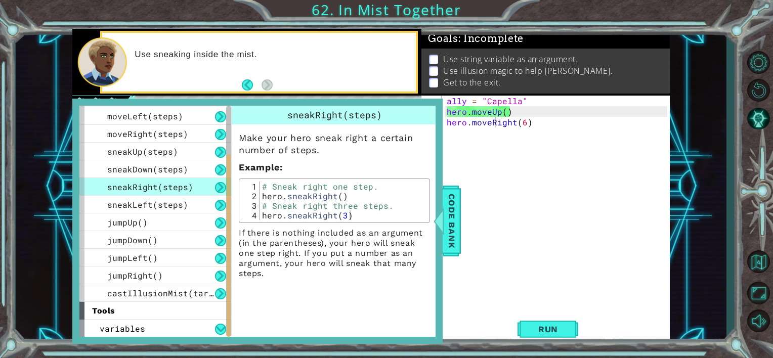
type textarea "hero.sneakRight(3)"
drag, startPoint x: 259, startPoint y: 197, endPoint x: 361, endPoint y: 199, distance: 101.7
click at [361, 199] on div "hero.sneakRight(3) 1 2 3 4 # Sneak right one step. hero . sneakRight ( ) # Snea…" at bounding box center [334, 201] width 185 height 38
drag, startPoint x: 353, startPoint y: 216, endPoint x: 262, endPoint y: 218, distance: 91.6
click at [262, 218] on div "# Sneak right one step. hero . sneakRight ( ) # Sneak right three steps. hero .…" at bounding box center [344, 211] width 168 height 58
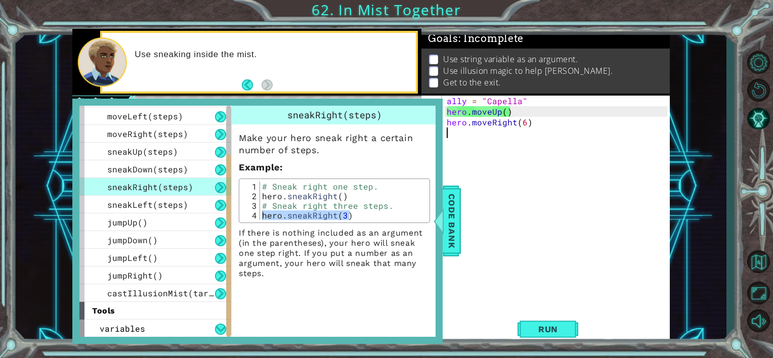
click at [485, 137] on div "ally = "Capella" hero . moveUp ( ) hero . moveRight ( 6 )" at bounding box center [559, 218] width 228 height 244
drag, startPoint x: 548, startPoint y: 127, endPoint x: 425, endPoint y: 125, distance: 123.0
click at [425, 125] on div "1 ההההההההההההההההההההההההההההההההההההההההההההההההההההההההההההההההההההההההההההה…" at bounding box center [371, 186] width 598 height 315
paste textarea "sneakRight(3"
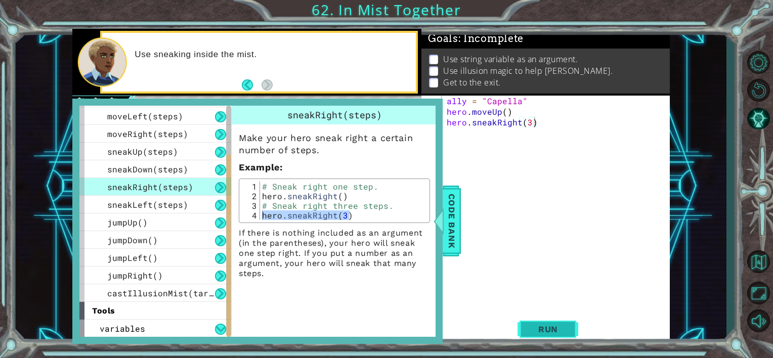
click at [522, 325] on button "Run" at bounding box center [548, 329] width 61 height 25
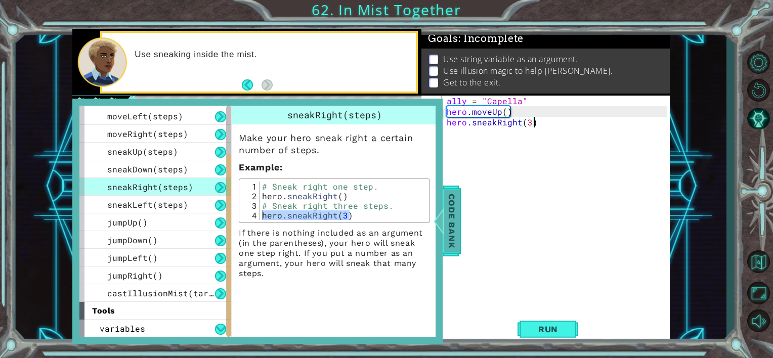
click at [446, 247] on span "Code Bank" at bounding box center [452, 221] width 16 height 62
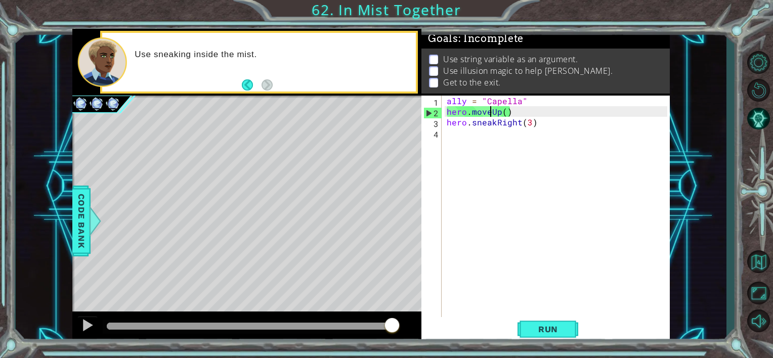
click at [490, 112] on div "ally = "Capella" hero . moveUp ( ) hero . sneakRight ( 3 )" at bounding box center [559, 218] width 228 height 244
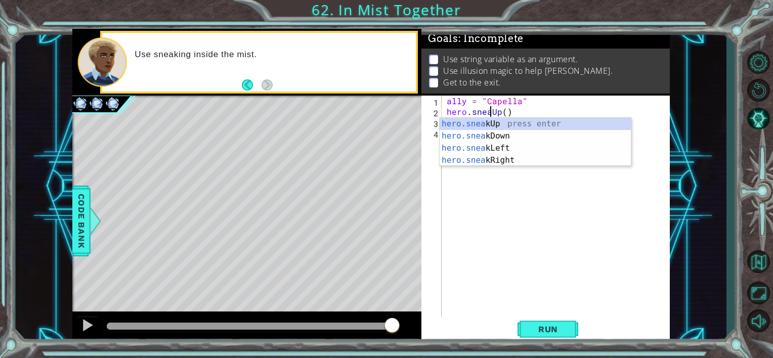
scroll to position [0, 3]
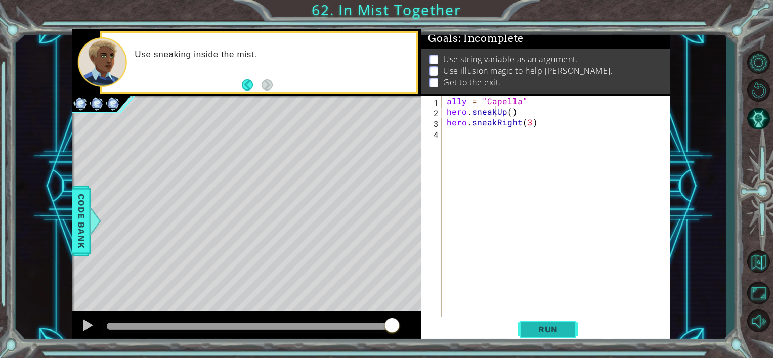
click at [535, 331] on span "Run" at bounding box center [548, 329] width 40 height 10
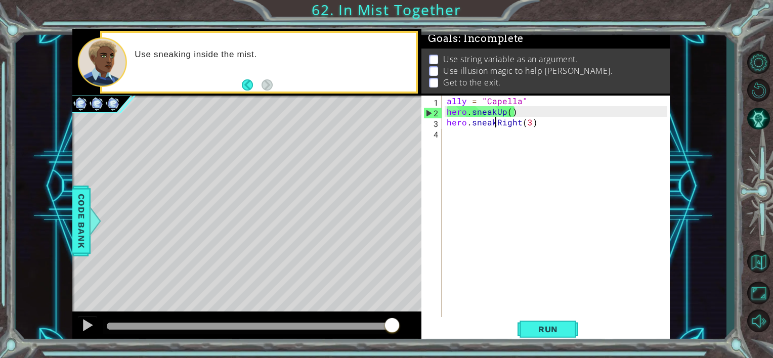
click at [497, 122] on div "ally = "Capella" hero . sneakUp ( ) hero . sneakRight ( 3 )" at bounding box center [559, 218] width 228 height 244
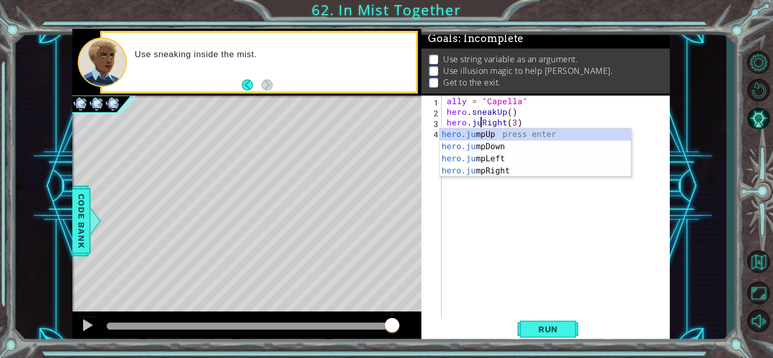
scroll to position [0, 2]
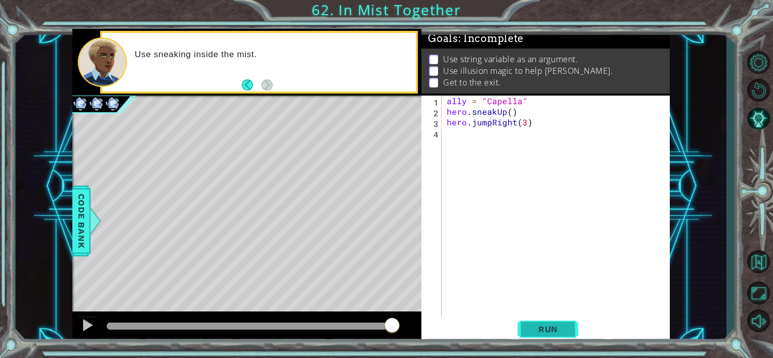
click at [540, 329] on span "Run" at bounding box center [548, 329] width 40 height 10
click at [545, 335] on button "Run" at bounding box center [548, 329] width 61 height 25
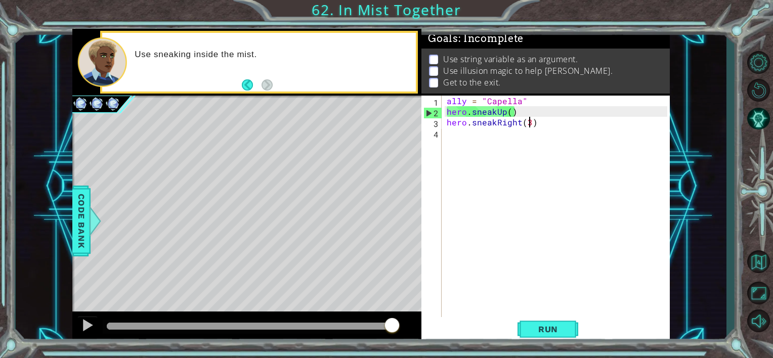
click at [529, 125] on div "ally = "Capella" hero . sneakUp ( ) hero . sneakRight ( 3 )" at bounding box center [559, 218] width 228 height 244
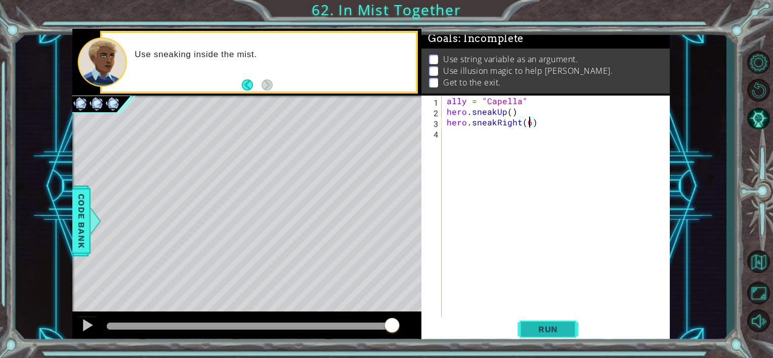
type textarea "hero.sneakRight(6)"
click at [547, 331] on span "Run" at bounding box center [548, 329] width 40 height 10
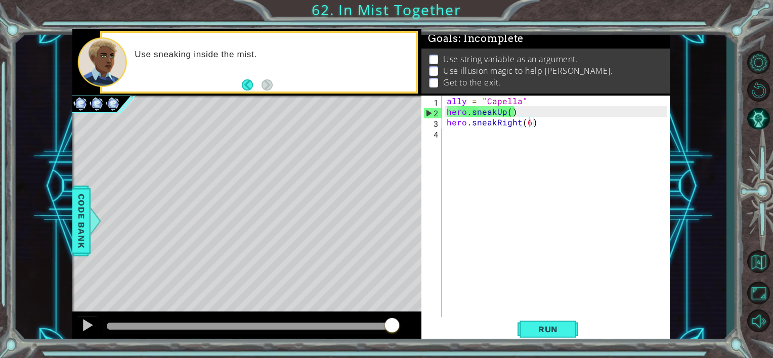
click at [618, 260] on div "ally = "Capella" hero . sneakUp ( ) hero . sneakRight ( 6 )" at bounding box center [559, 218] width 228 height 244
